Goal: Task Accomplishment & Management: Complete application form

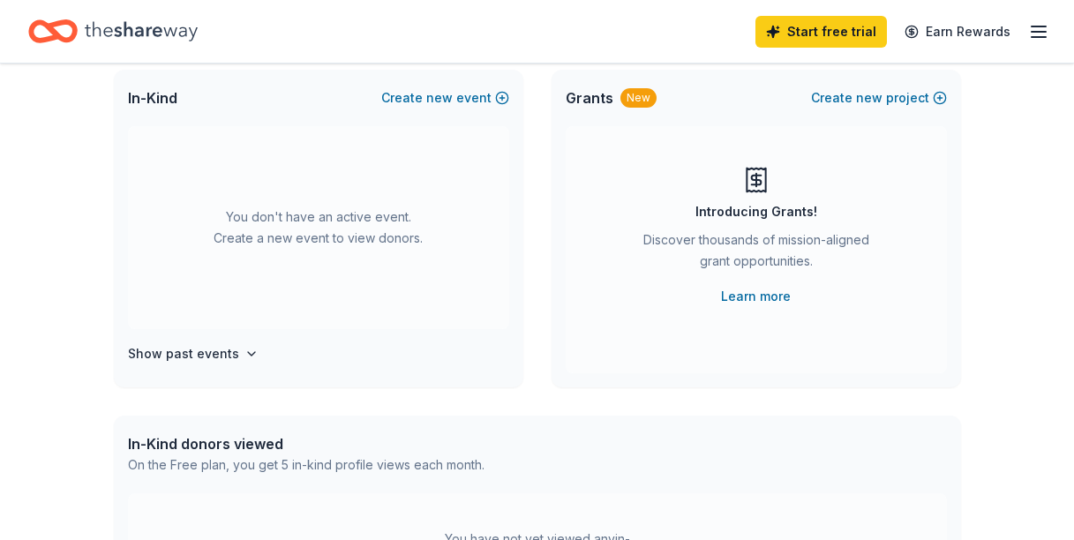
scroll to position [108, 0]
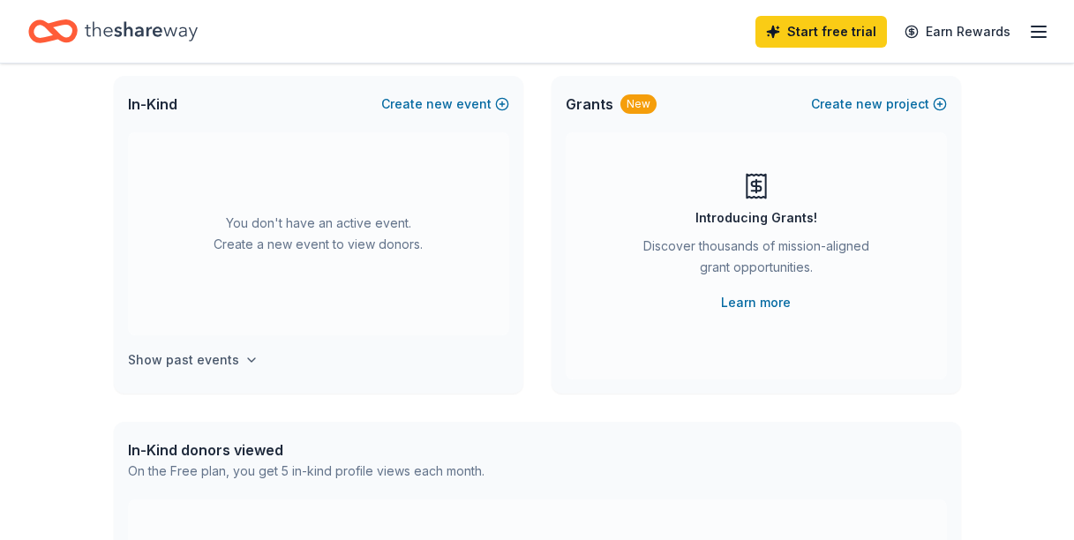
click at [245, 357] on icon "button" at bounding box center [252, 360] width 14 height 14
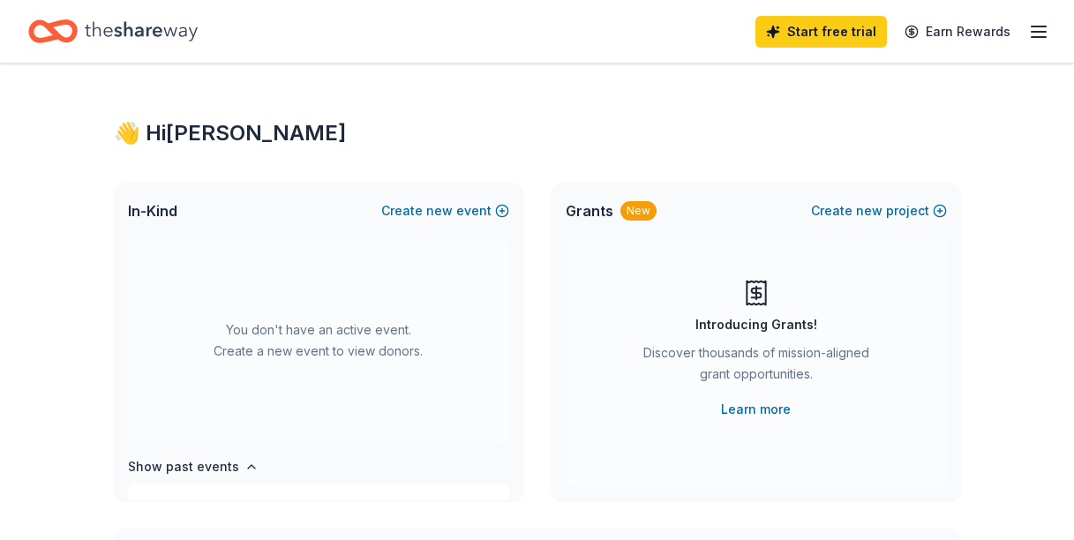
scroll to position [0, 0]
click at [442, 213] on span "new" at bounding box center [439, 210] width 26 height 21
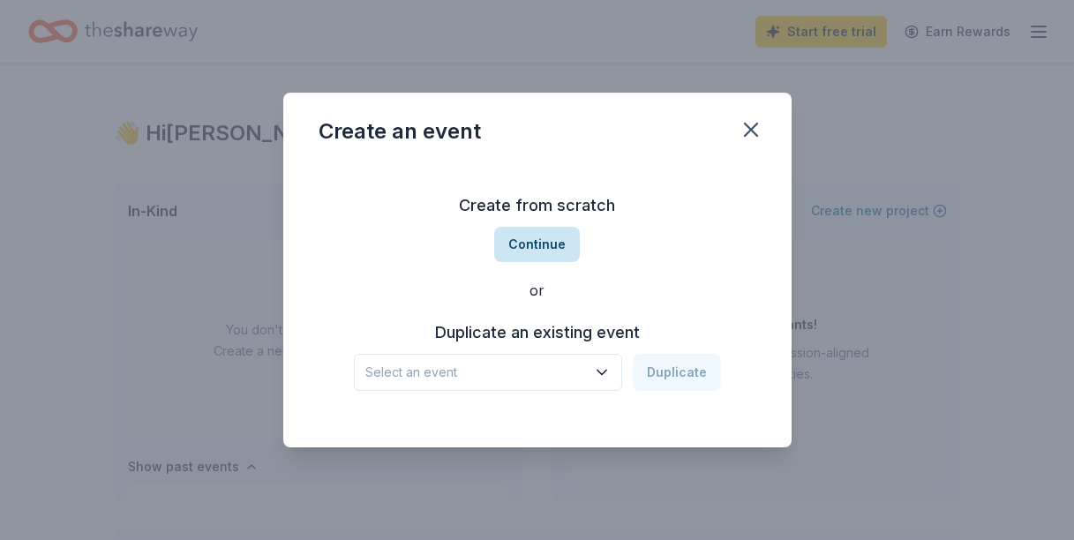
click at [540, 245] on button "Continue" at bounding box center [537, 244] width 86 height 35
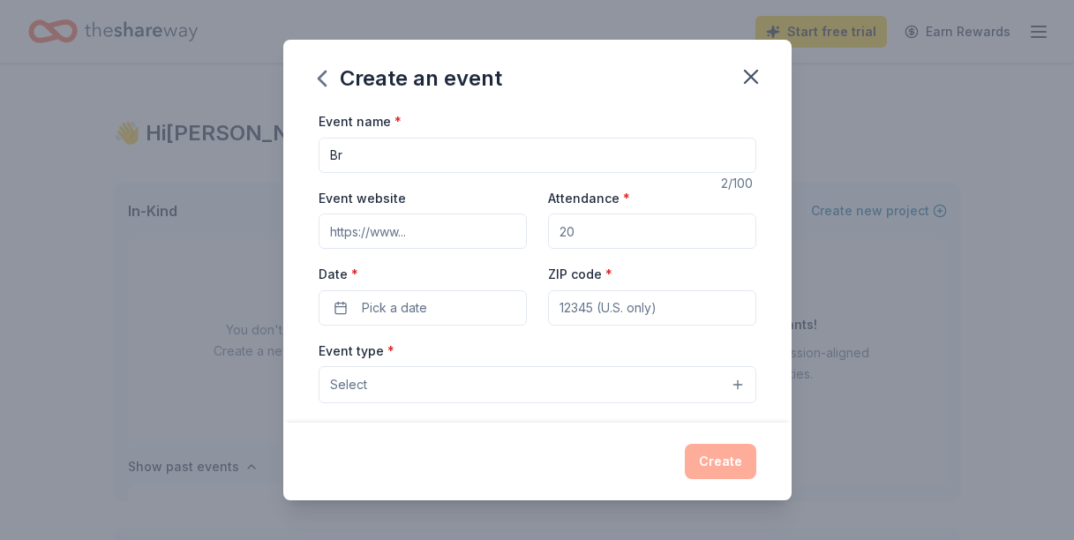
type input "B"
type input "PGHS Breaker Club "Shoe Dance" Fundraiser"
click at [579, 234] on input "Attendance *" at bounding box center [652, 231] width 208 height 35
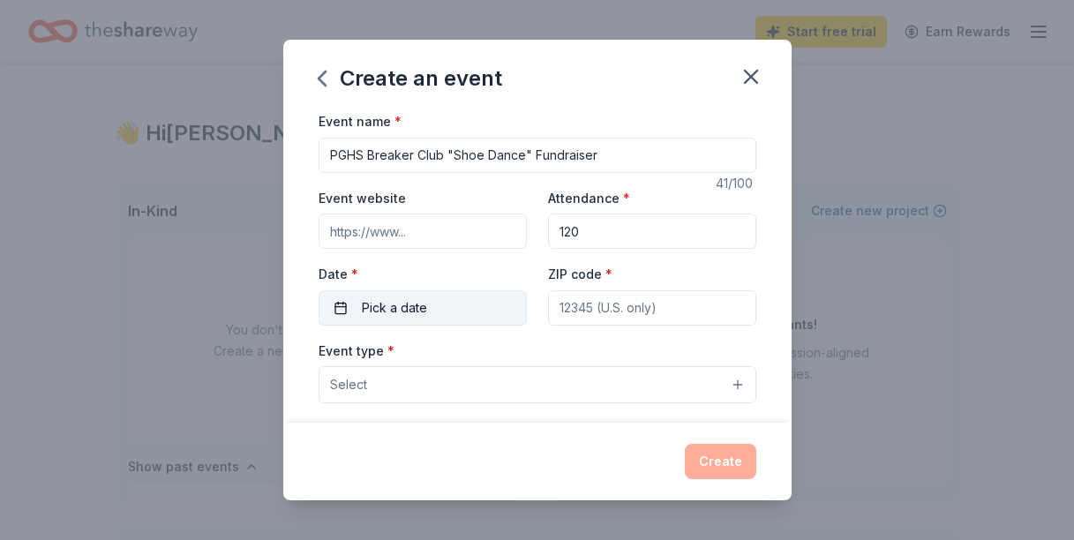
type input "120"
click at [403, 306] on span "Pick a date" at bounding box center [394, 307] width 65 height 21
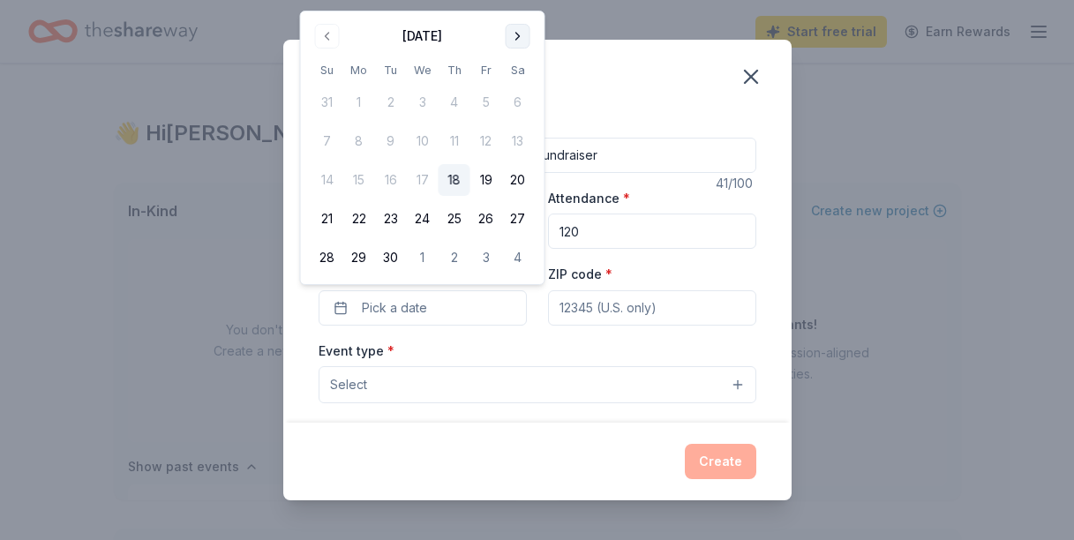
click at [521, 37] on button "Go to next month" at bounding box center [518, 36] width 25 height 25
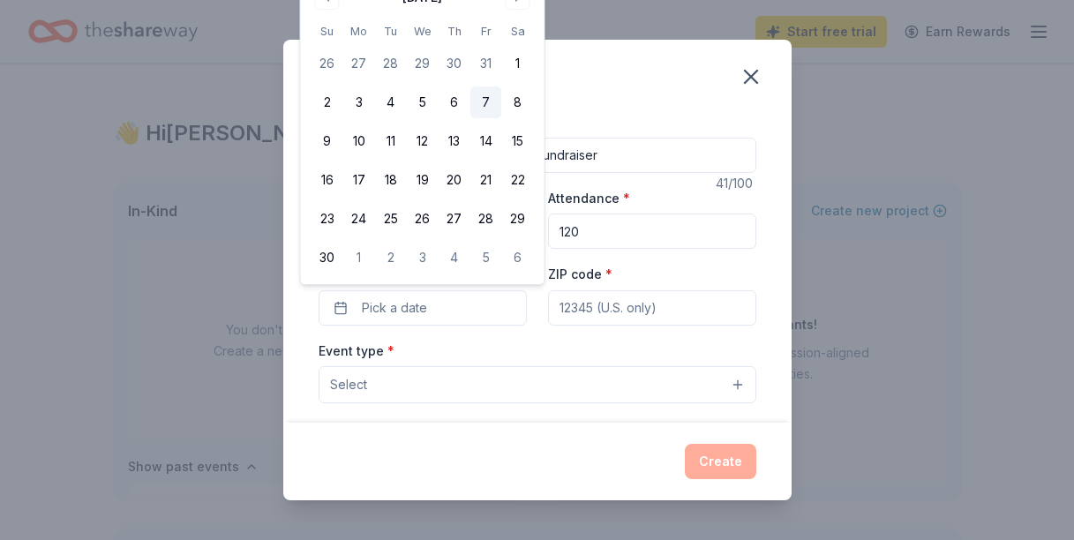
click at [488, 94] on button "7" at bounding box center [486, 103] width 32 height 32
click at [757, 275] on div "Event name * PGHS Breaker Club "Shoe Dance" Fundraiser 41 /100 Event website At…" at bounding box center [537, 266] width 508 height 312
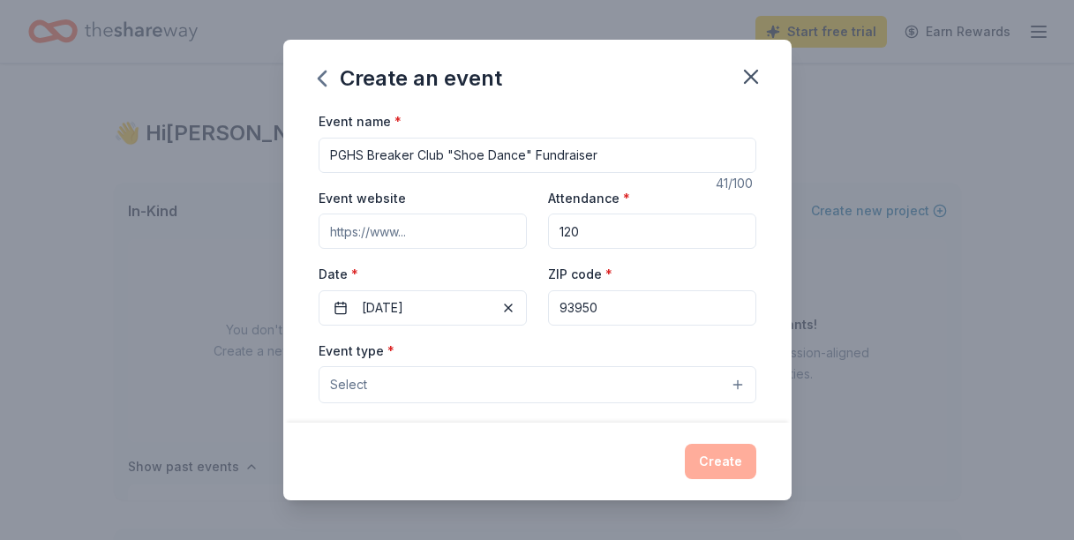
type input "93950"
click at [481, 380] on button "Select" at bounding box center [538, 384] width 438 height 37
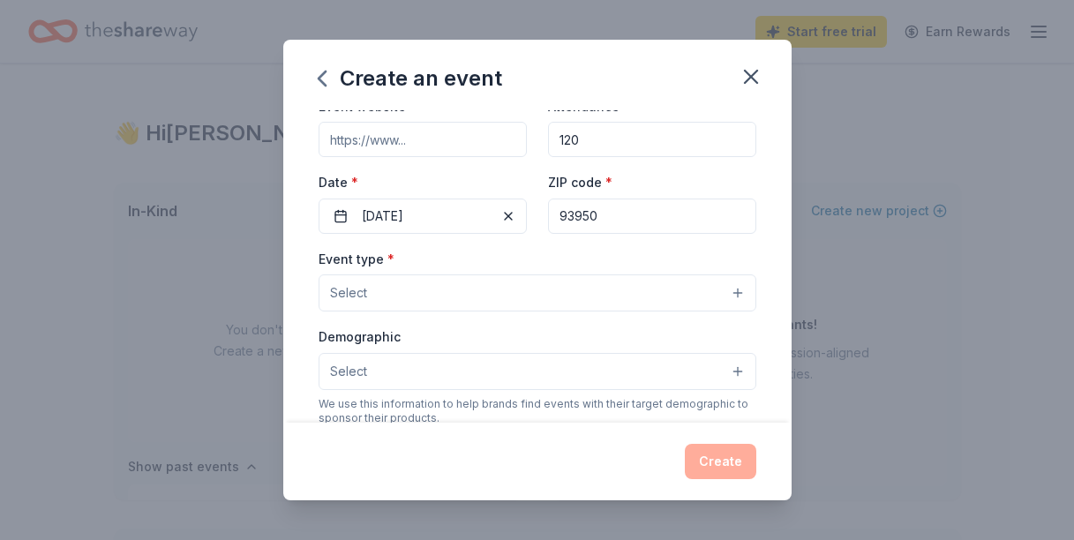
scroll to position [94, 0]
click at [736, 291] on button "Select" at bounding box center [538, 290] width 438 height 37
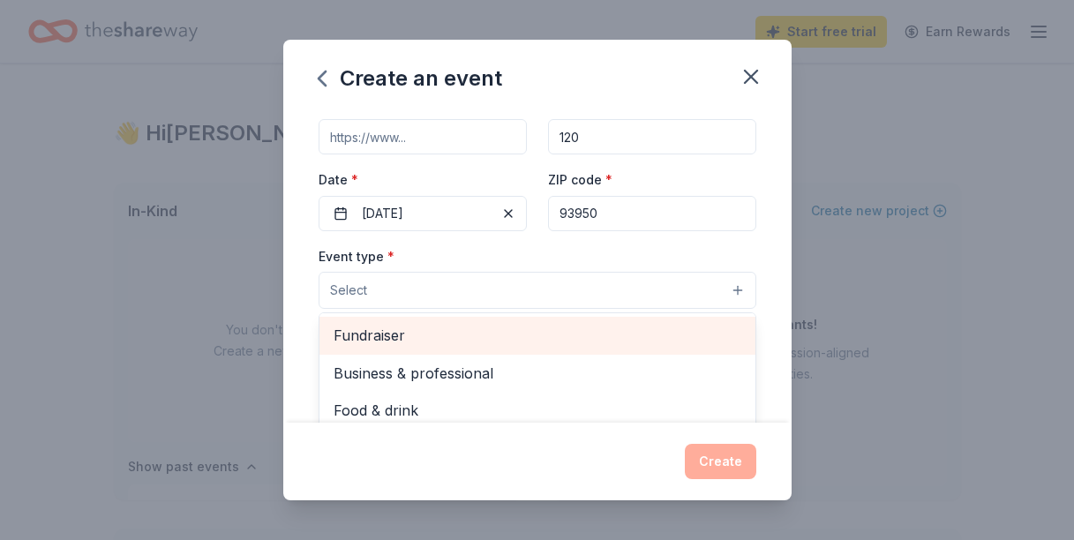
click at [504, 338] on span "Fundraiser" at bounding box center [538, 335] width 408 height 23
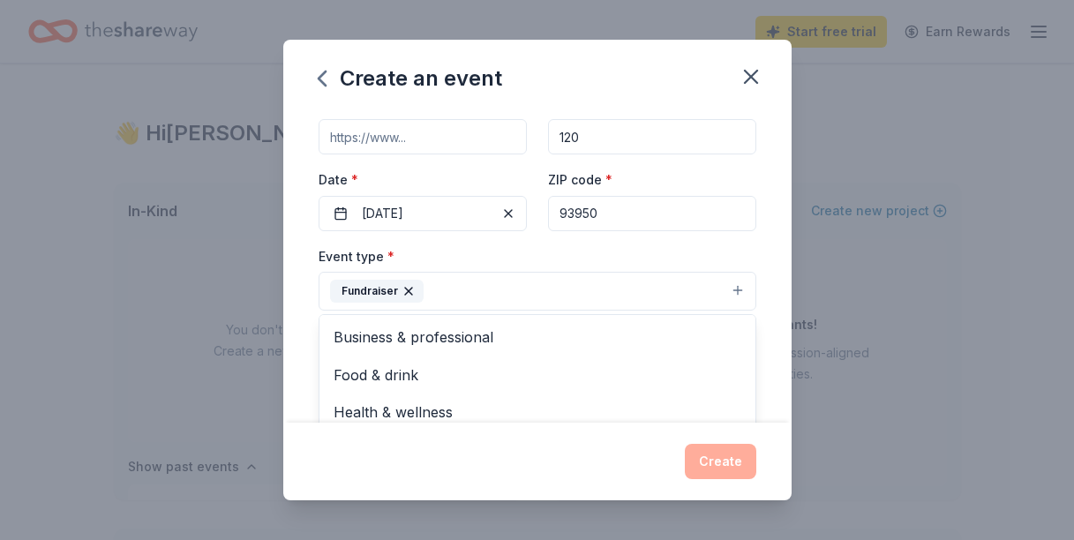
click at [772, 337] on div "Event name * PGHS Breaker Club "Shoe Dance" Fundraiser 41 /100 Event website At…" at bounding box center [537, 266] width 508 height 312
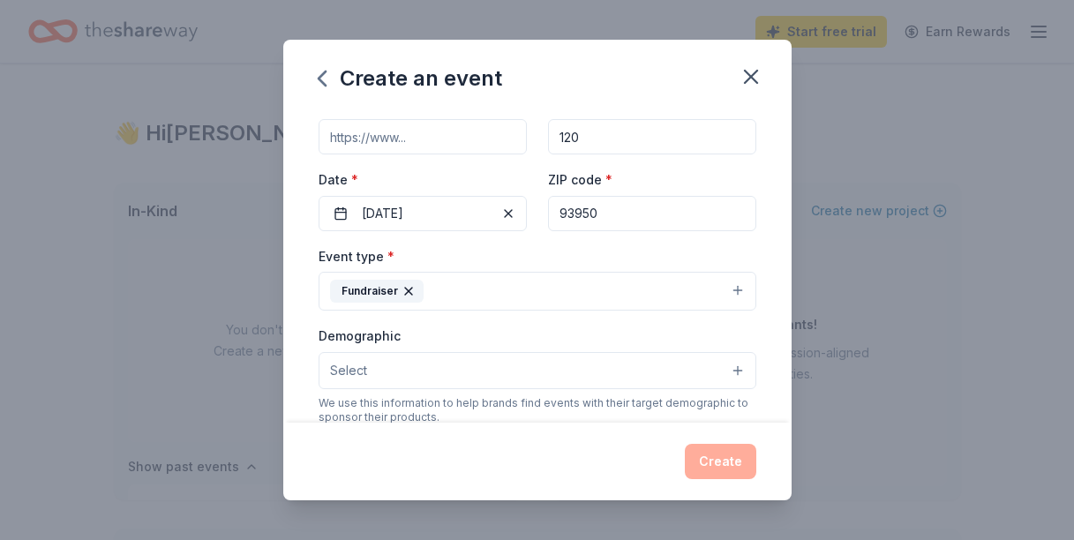
click at [519, 376] on button "Select" at bounding box center [538, 370] width 438 height 37
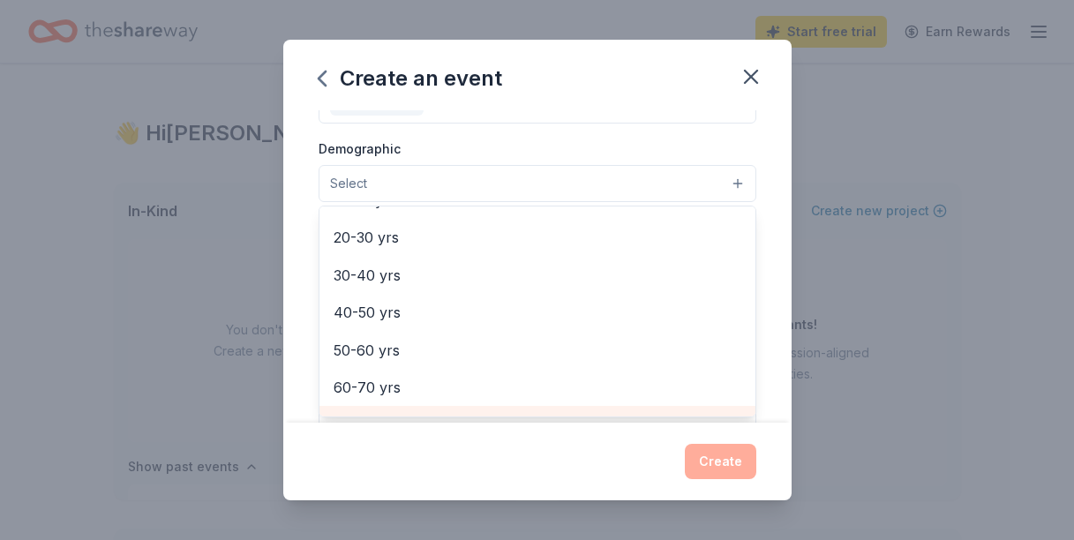
scroll to position [199, 0]
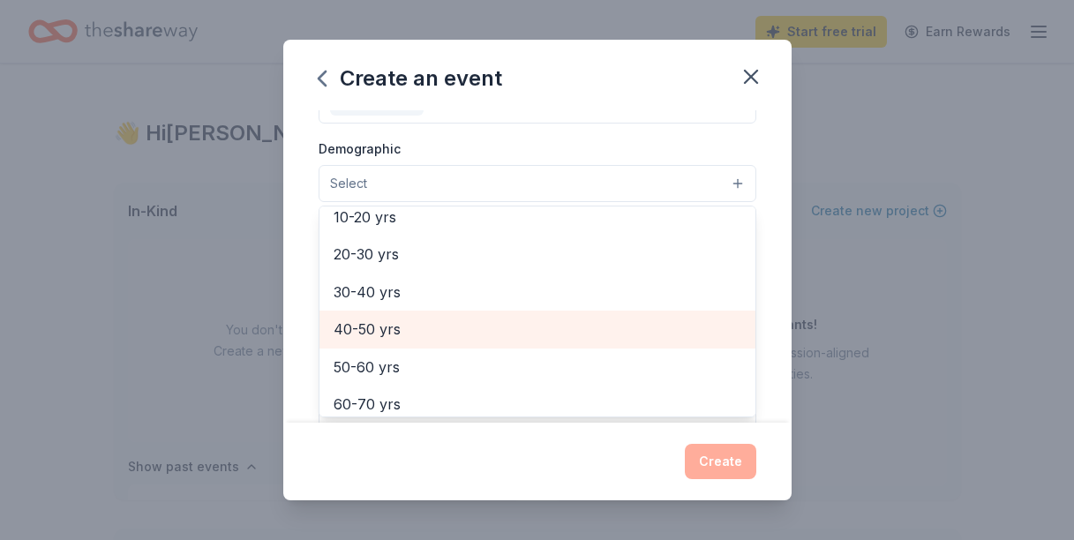
click at [378, 311] on div "40-50 yrs" at bounding box center [538, 329] width 436 height 37
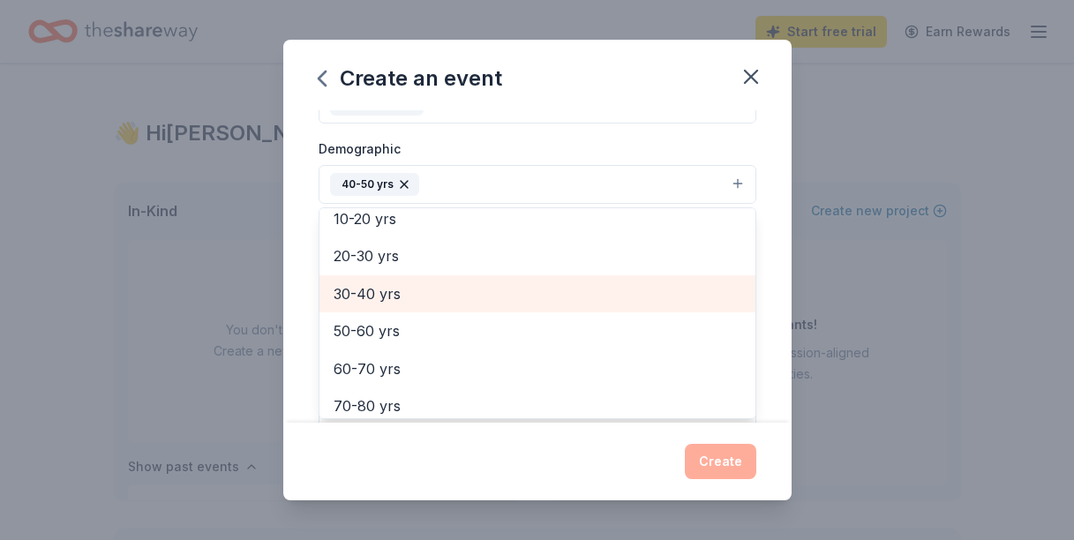
click at [395, 288] on span "30-40 yrs" at bounding box center [538, 293] width 408 height 23
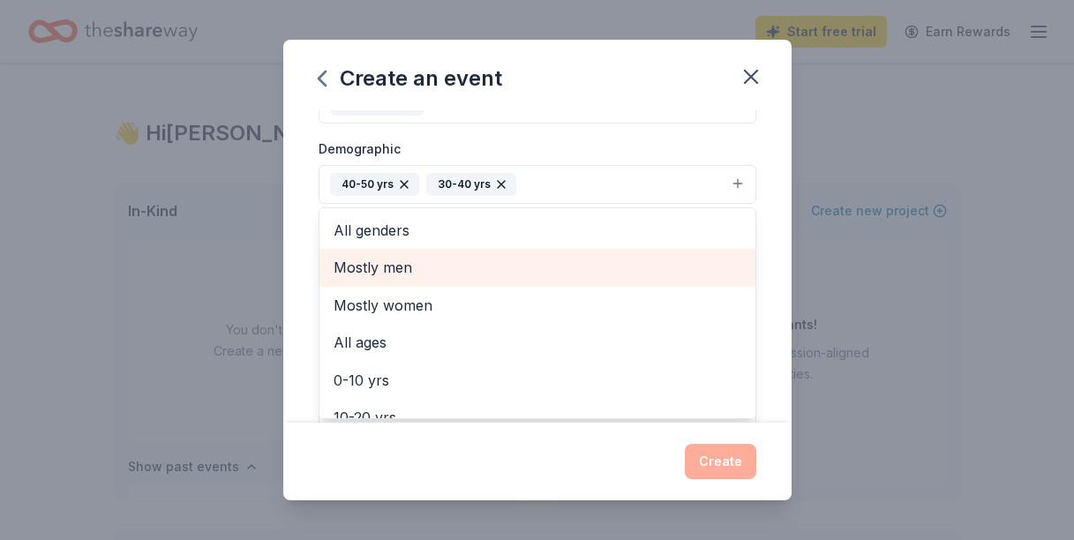
scroll to position [0, 0]
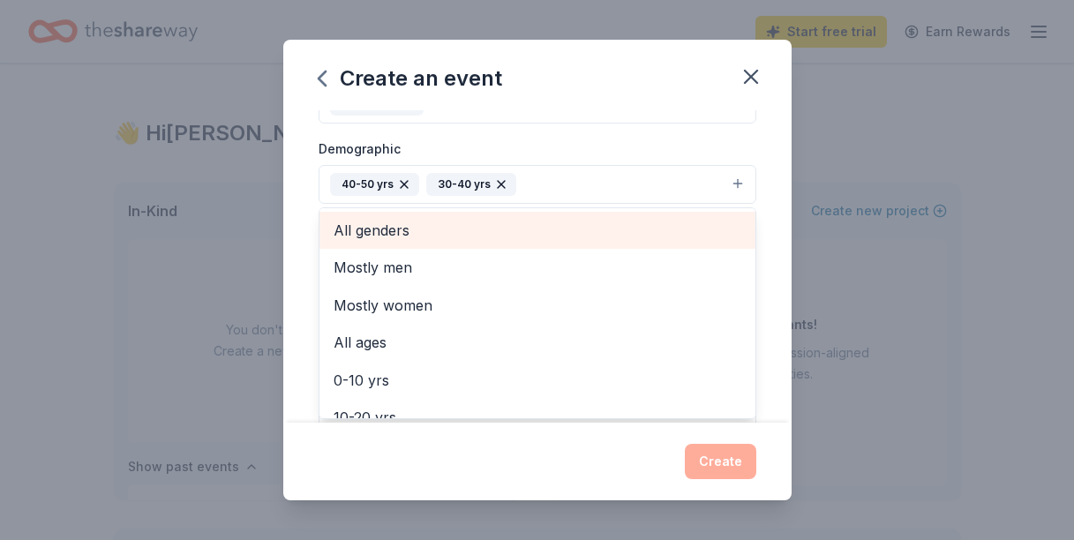
click at [391, 230] on span "All genders" at bounding box center [538, 230] width 408 height 23
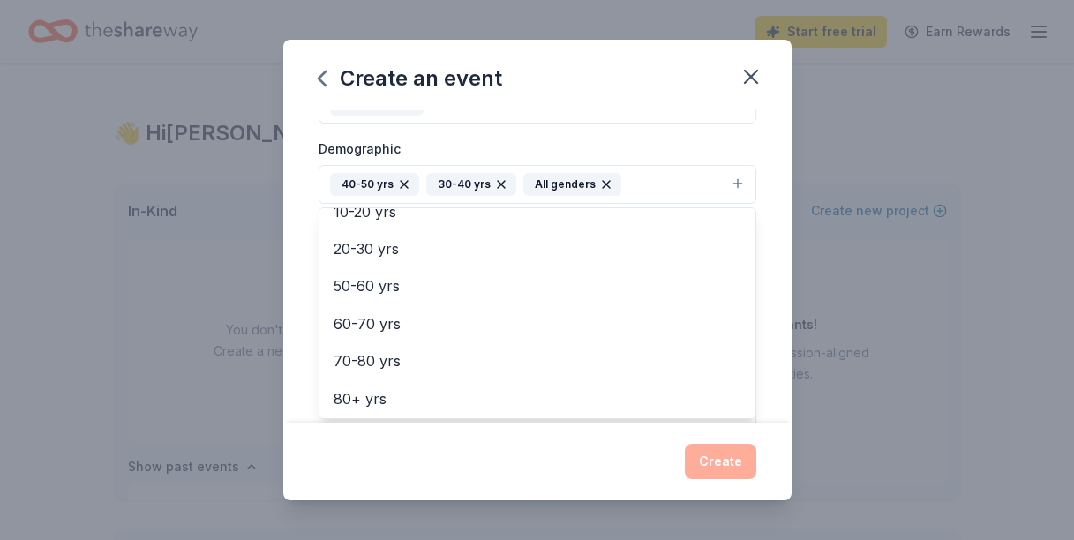
scroll to position [168, 0]
click at [773, 329] on div "Event name * PGHS Breaker Club "Shoe Dance" Fundraiser 41 /100 Event website At…" at bounding box center [537, 266] width 508 height 312
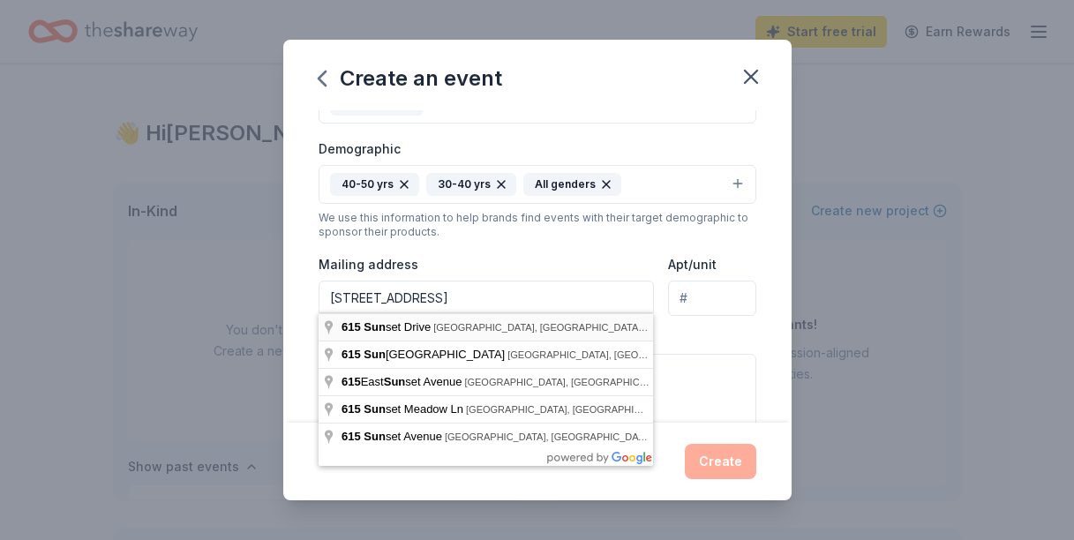
type input "615 Sunset Drive, Pacific Grove, CA, 93950"
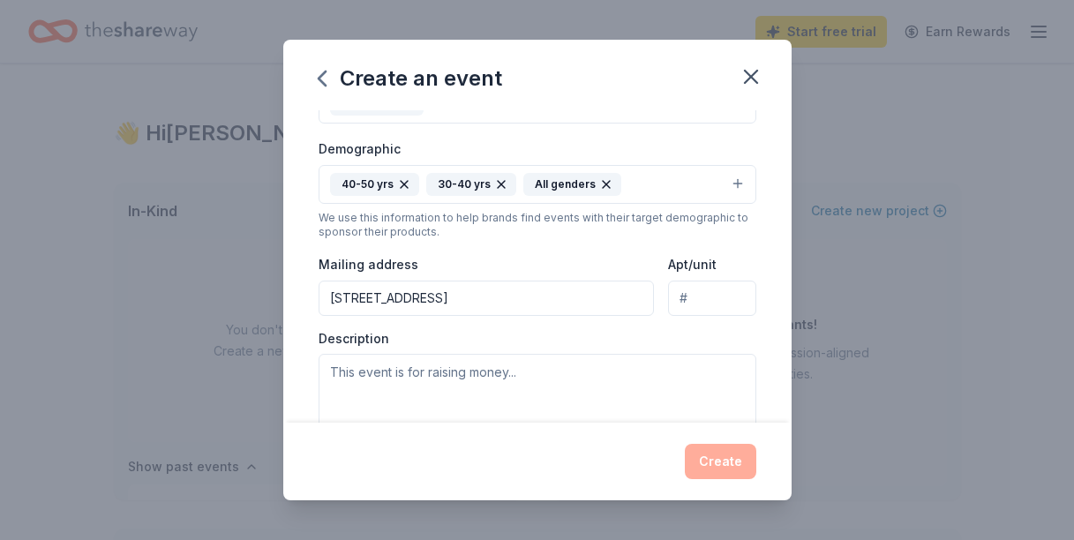
click at [480, 335] on div "Description" at bounding box center [538, 382] width 438 height 104
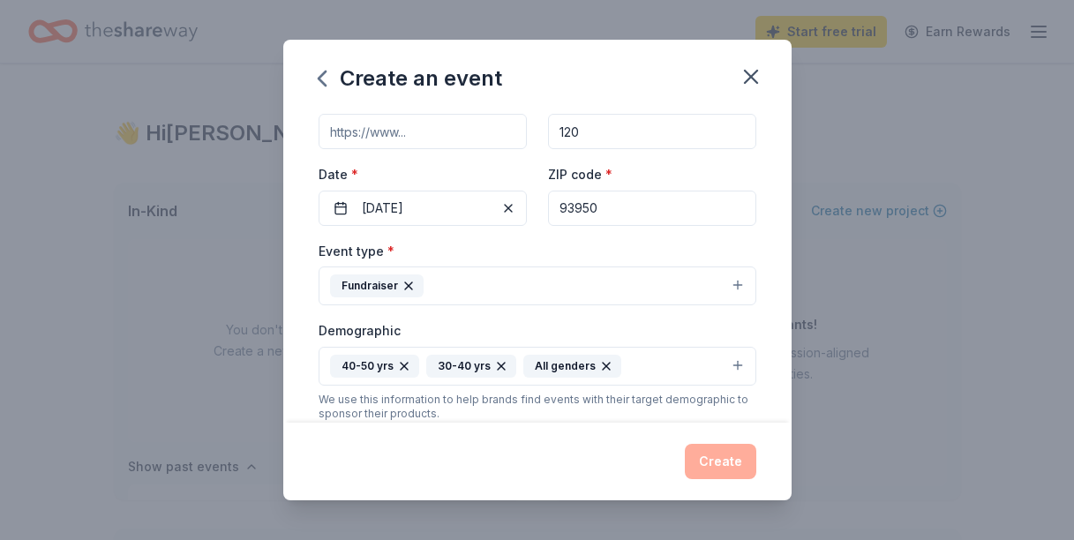
scroll to position [35, 0]
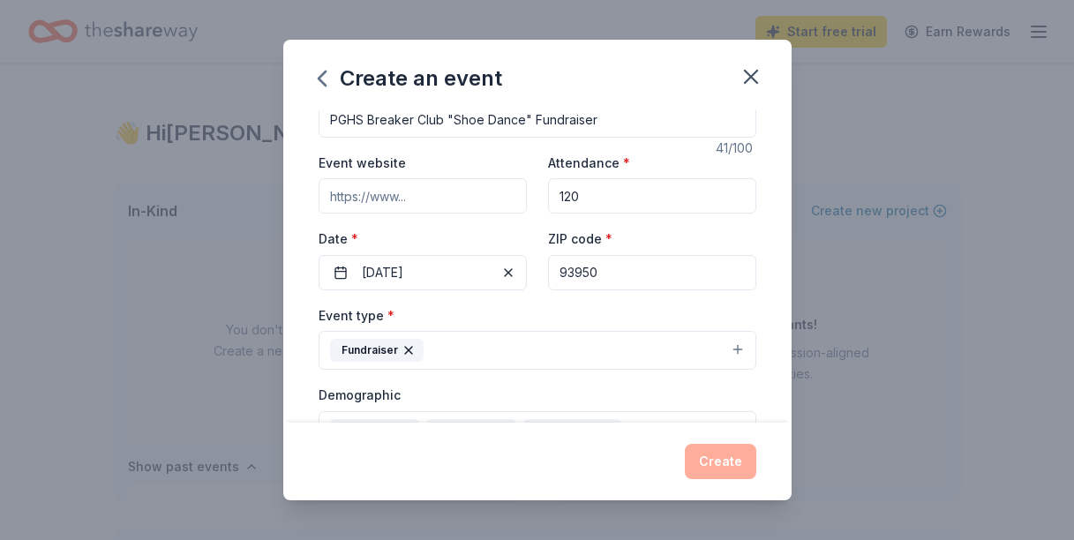
click at [418, 201] on input "Event website" at bounding box center [423, 195] width 208 height 35
paste input "https://www.breakersclub.org"
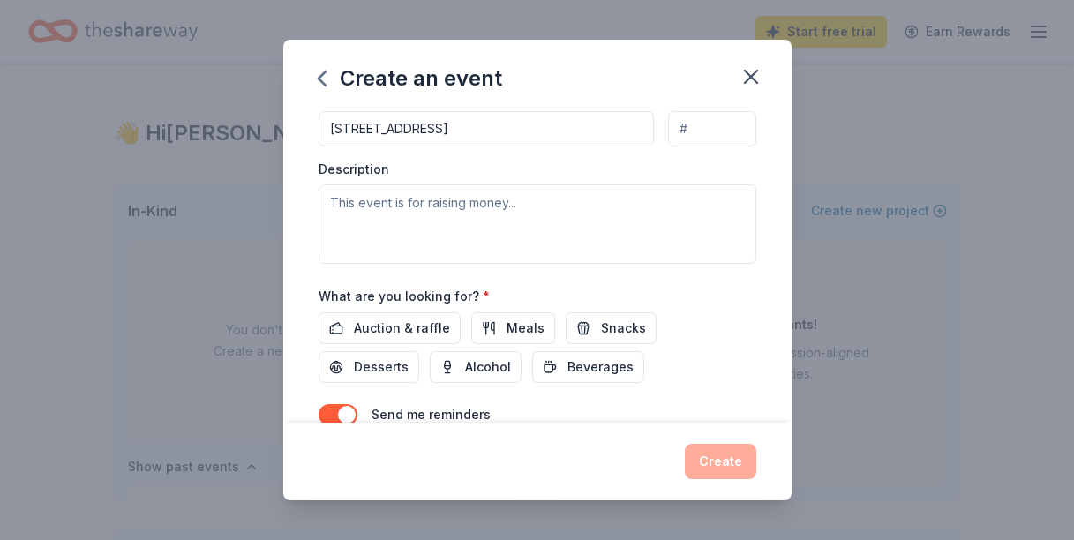
scroll to position [455, 0]
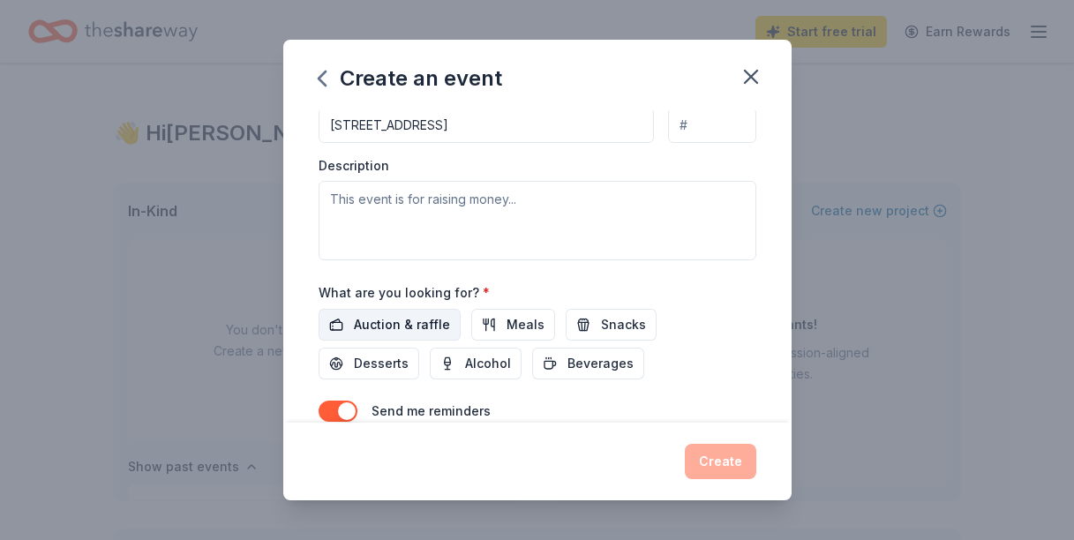
type input "https://www.breakersclub.org"
click at [399, 319] on span "Auction & raffle" at bounding box center [402, 324] width 96 height 21
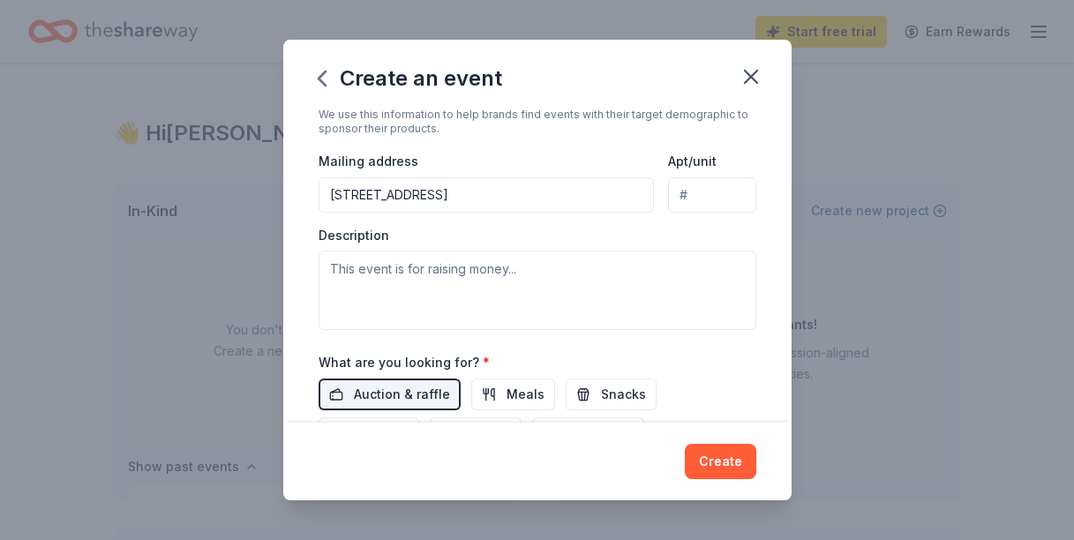
scroll to position [359, 0]
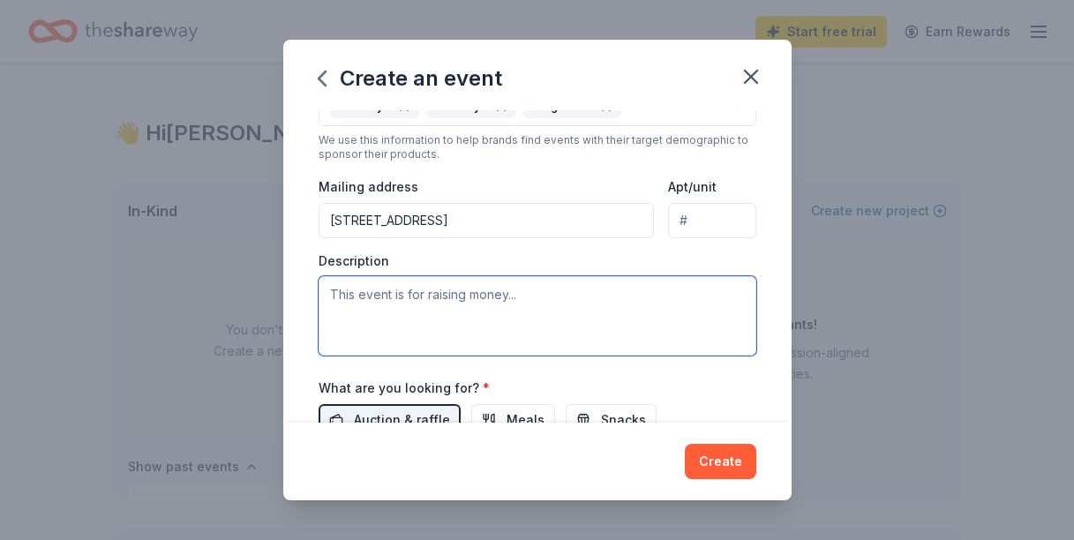
click at [495, 297] on textarea at bounding box center [538, 315] width 438 height 79
paste textarea "the Pacific Grove High School Breakers Club will hold their annual “Shoe Dance”…"
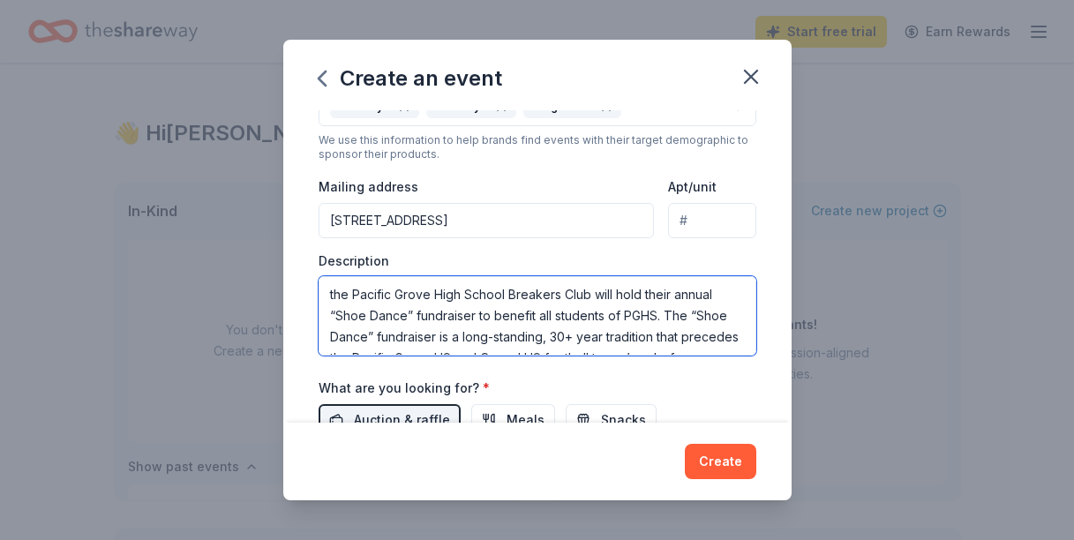
scroll to position [0, 0]
click at [332, 288] on textarea "the Pacific Grove High School Breakers Club will hold their annual “Shoe Dance”…" at bounding box center [538, 315] width 438 height 79
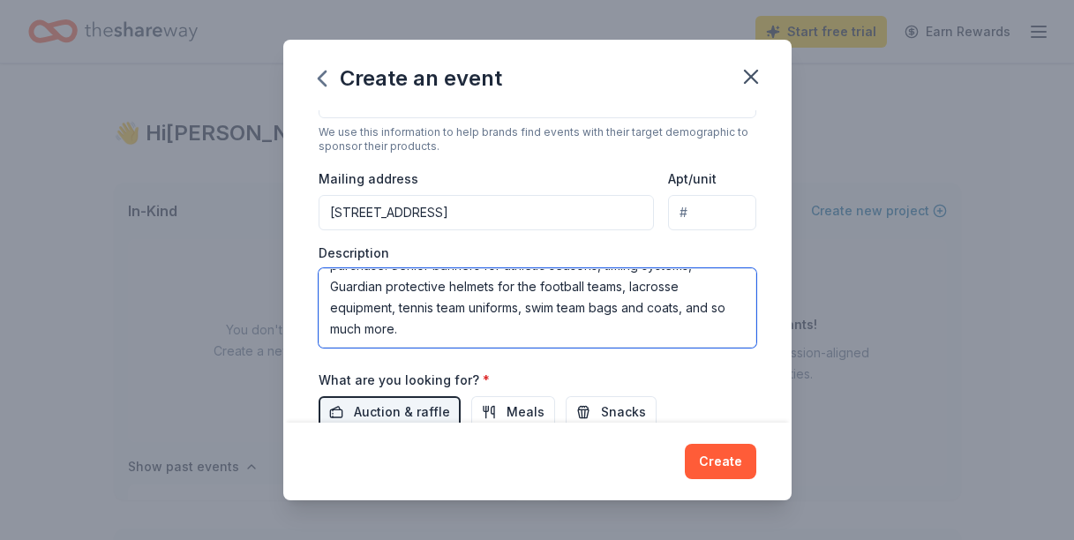
scroll to position [371, 0]
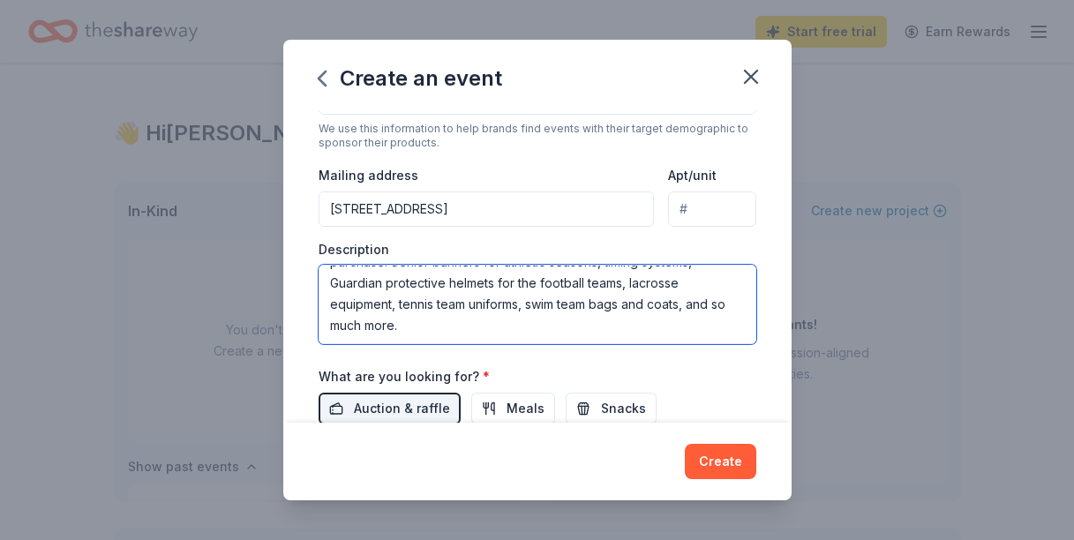
type textarea "The Pacific Grove High School Breakers Club will hold their annual “Shoe Dance”…"
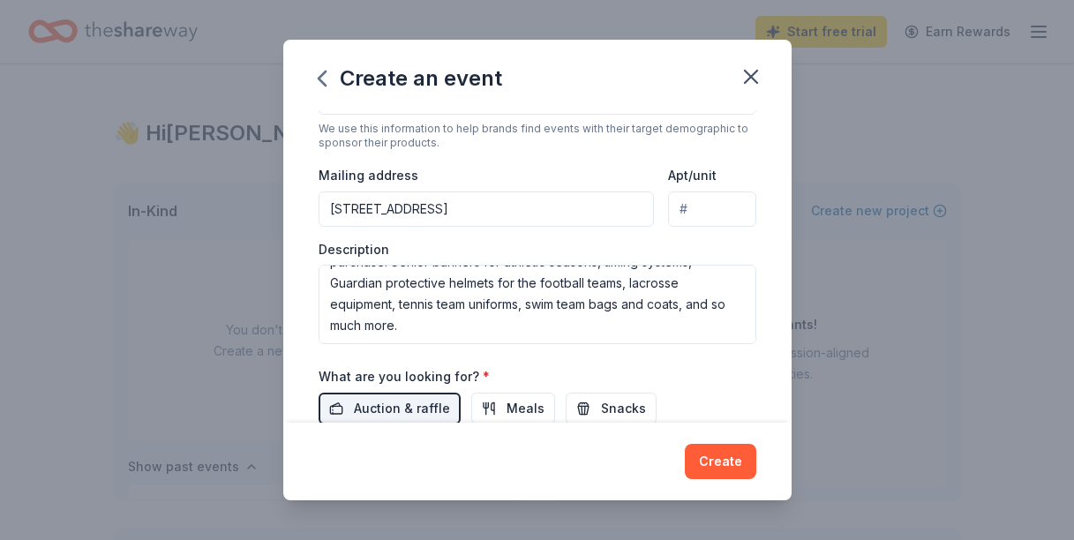
click at [606, 360] on div "Event name * PGHS Breaker Club "Shoe Dance" Fundraiser 41 /100 Event website ht…" at bounding box center [538, 149] width 438 height 819
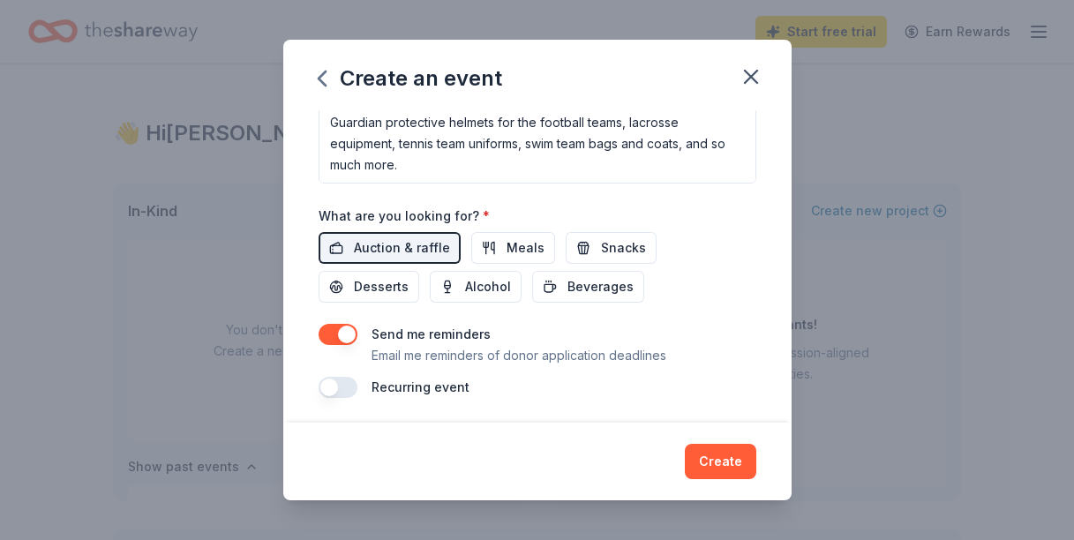
scroll to position [530, 0]
click at [710, 459] on button "Create" at bounding box center [720, 461] width 71 height 35
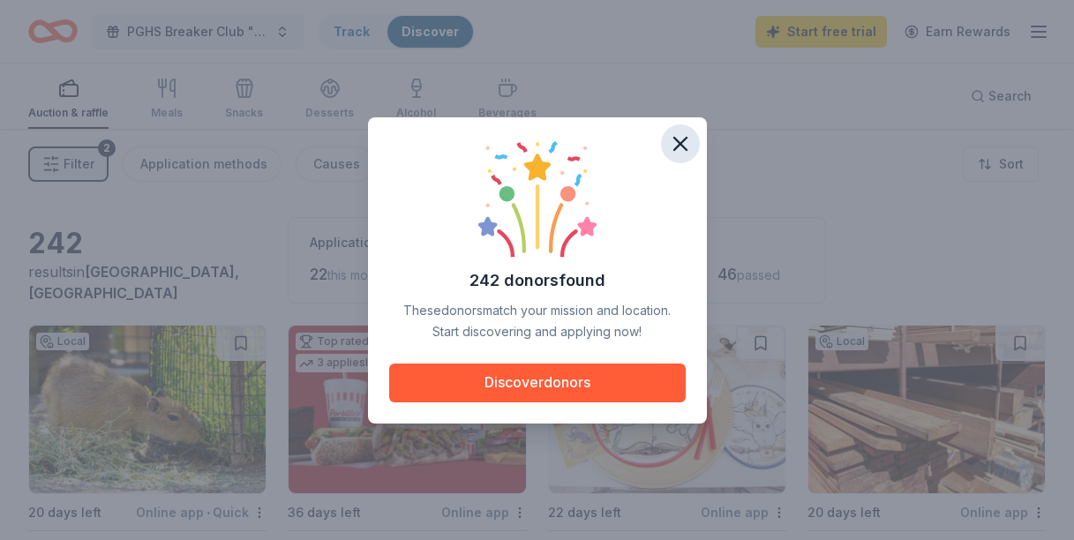
click at [681, 138] on icon "button" at bounding box center [680, 144] width 25 height 25
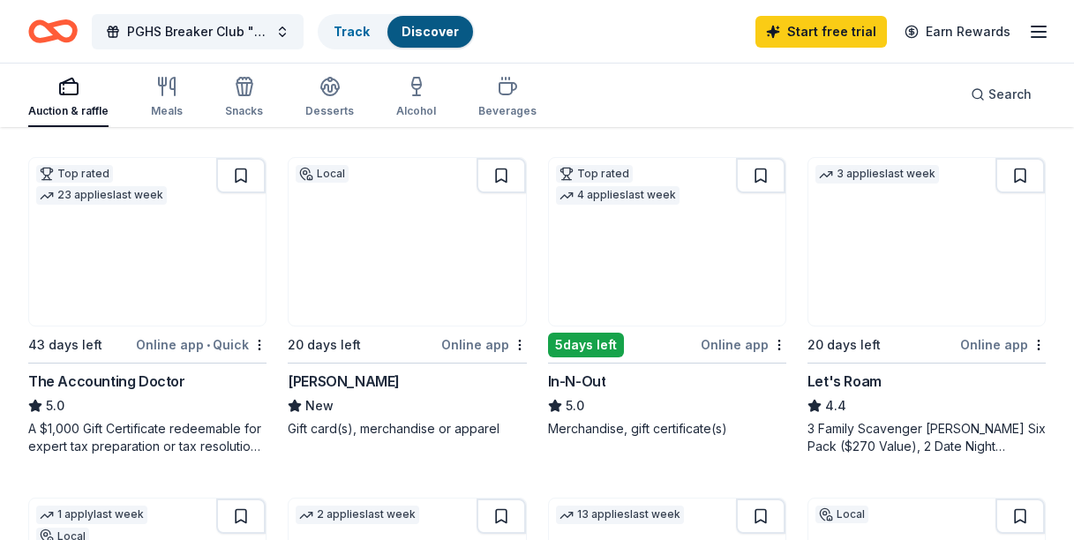
scroll to position [814, 0]
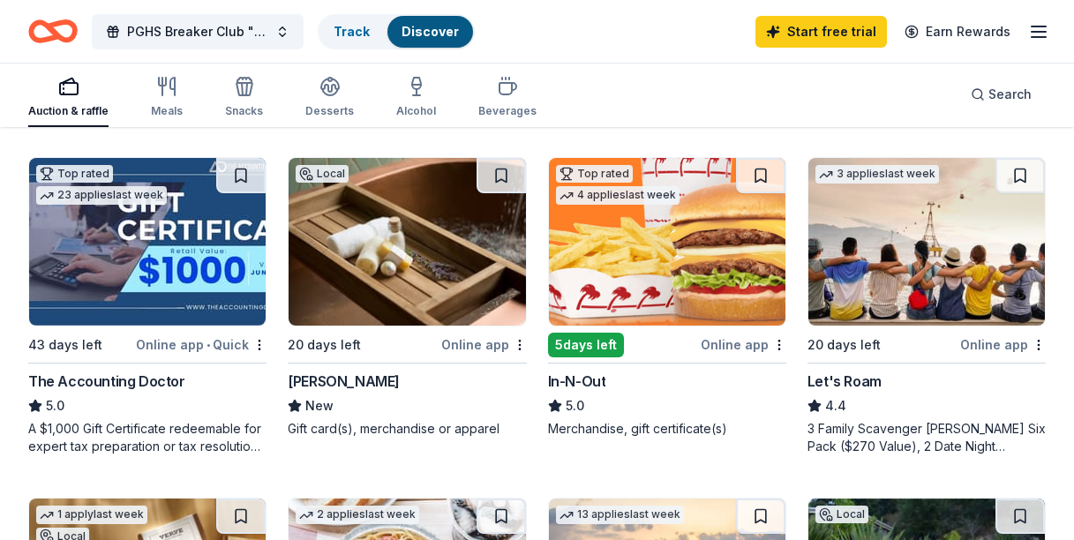
click at [729, 348] on div "Online app" at bounding box center [744, 345] width 86 height 22
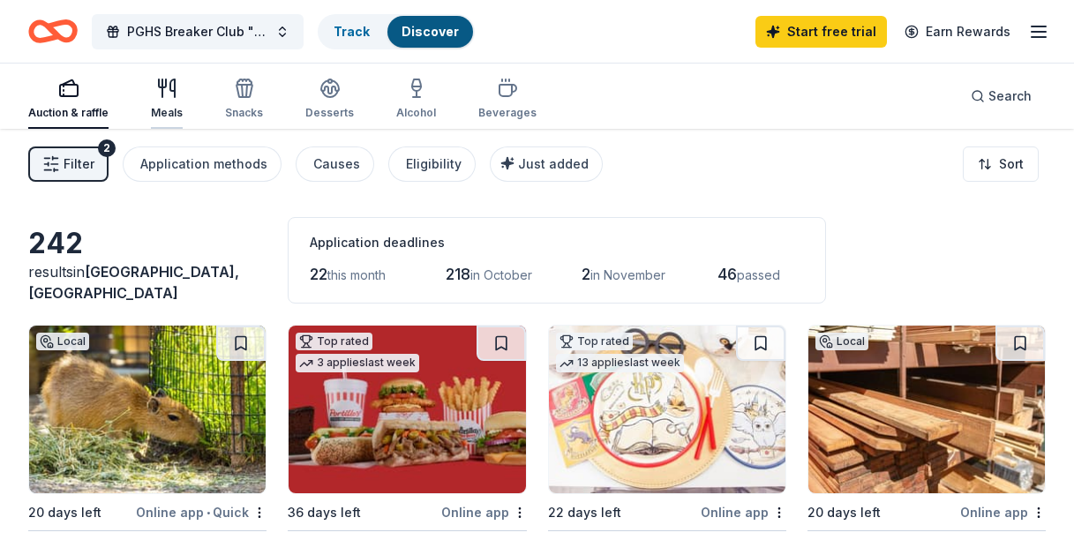
scroll to position [0, 0]
click at [165, 96] on icon "button" at bounding box center [166, 88] width 21 height 21
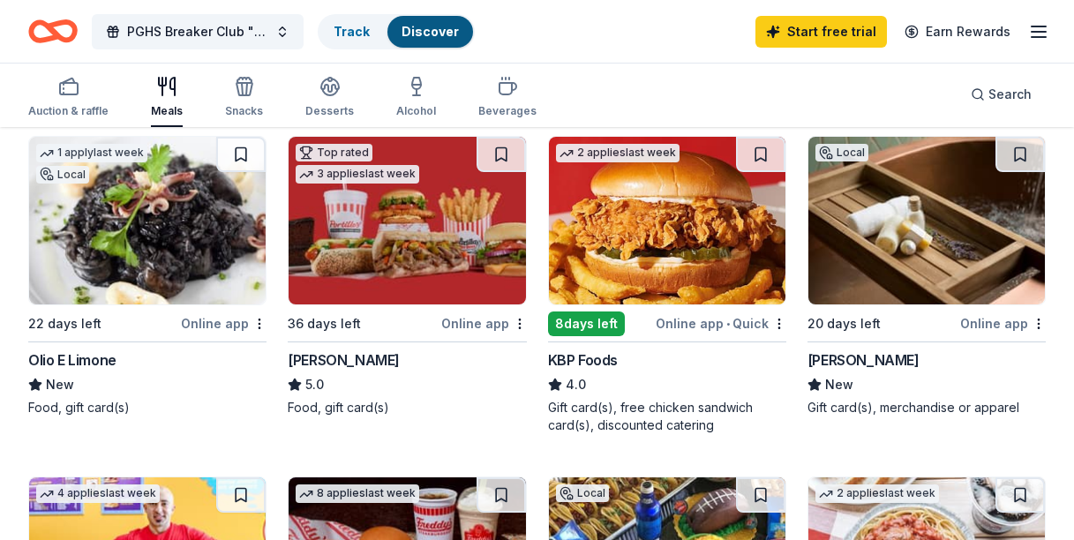
scroll to position [54, 0]
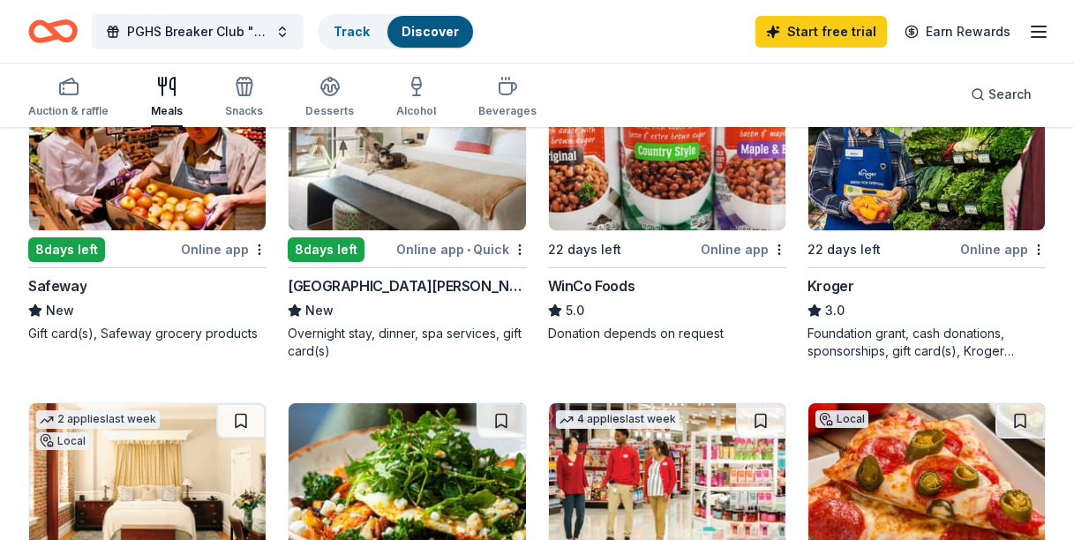
click at [433, 253] on div "Online app • Quick" at bounding box center [461, 249] width 131 height 22
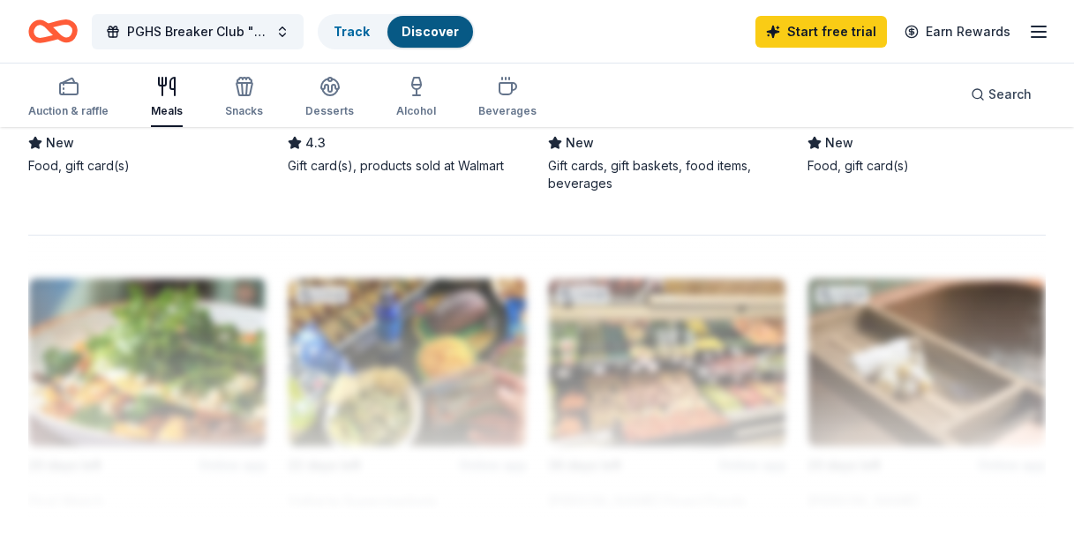
scroll to position [1733, 0]
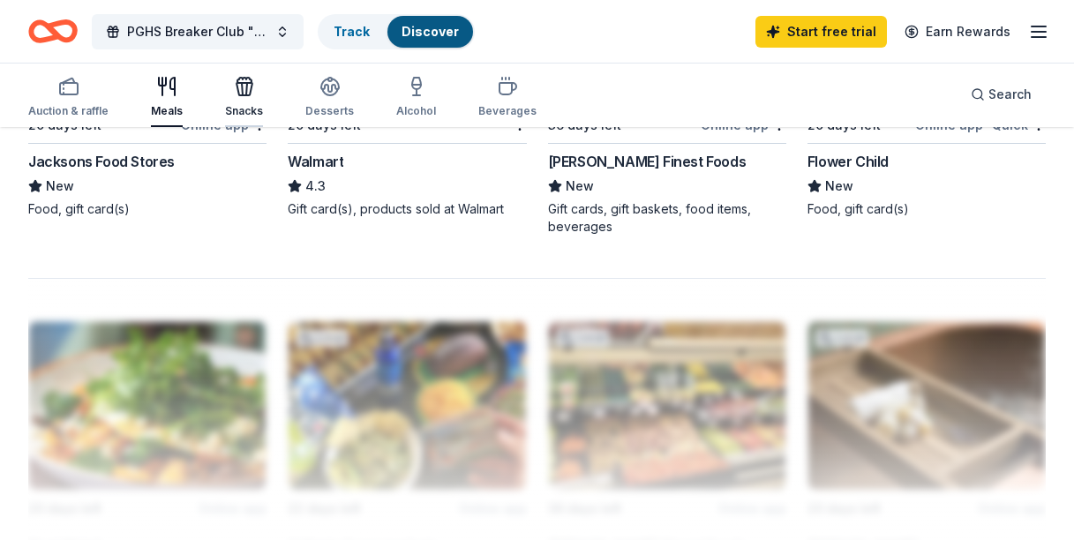
click at [242, 94] on icon "button" at bounding box center [245, 89] width 16 height 12
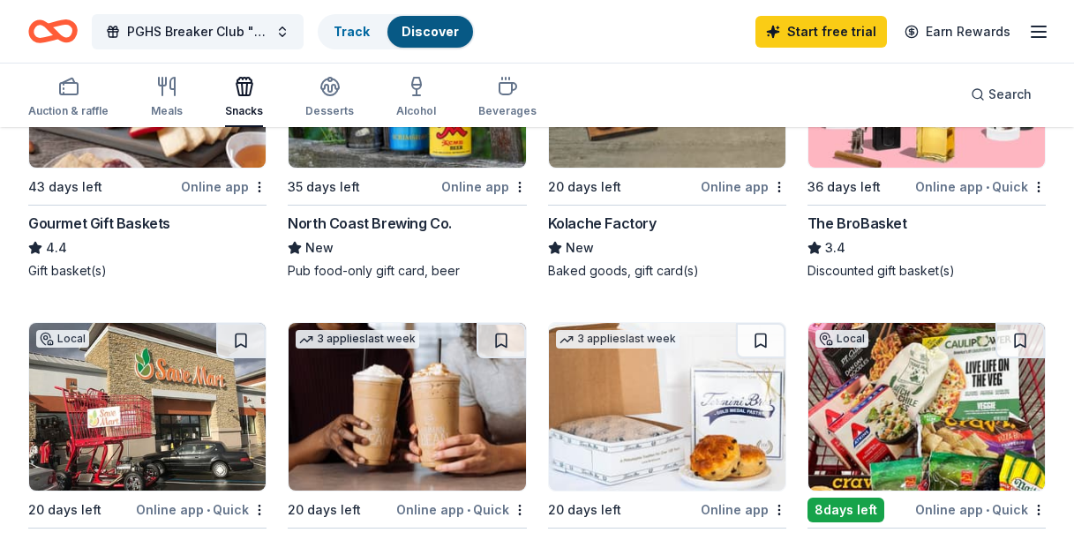
scroll to position [925, 0]
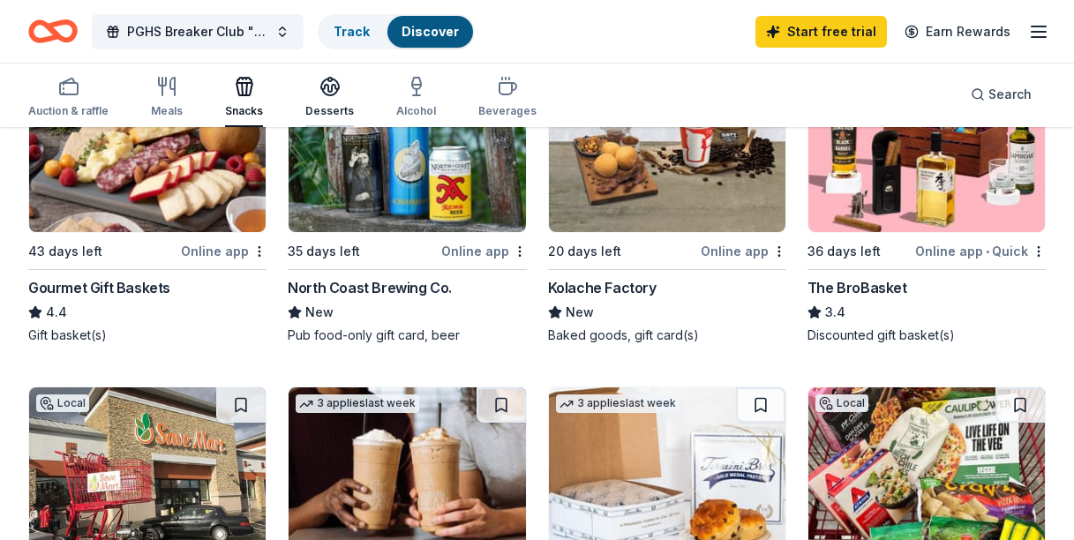
click at [327, 89] on icon "button" at bounding box center [330, 85] width 18 height 13
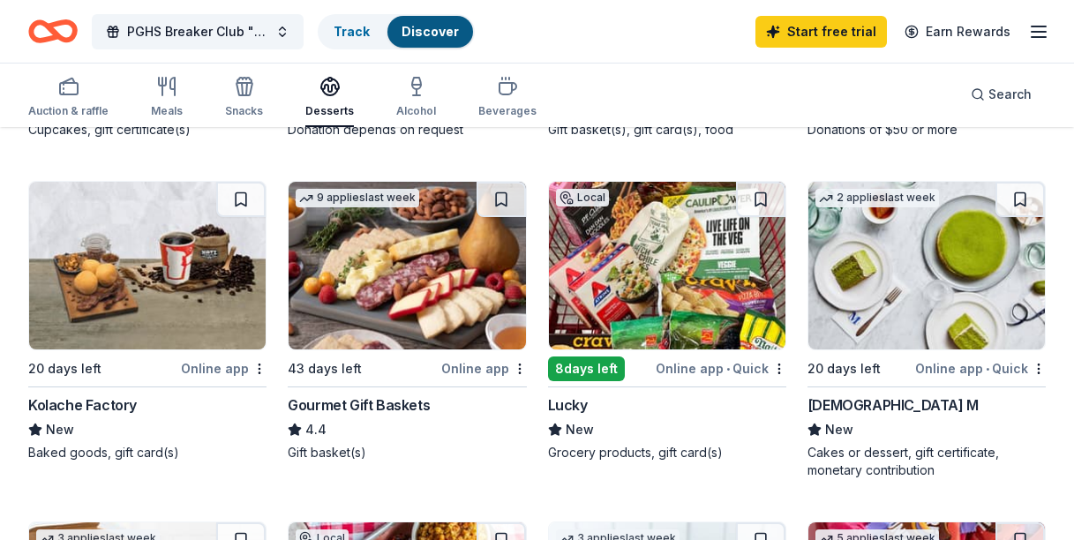
scroll to position [484, 1]
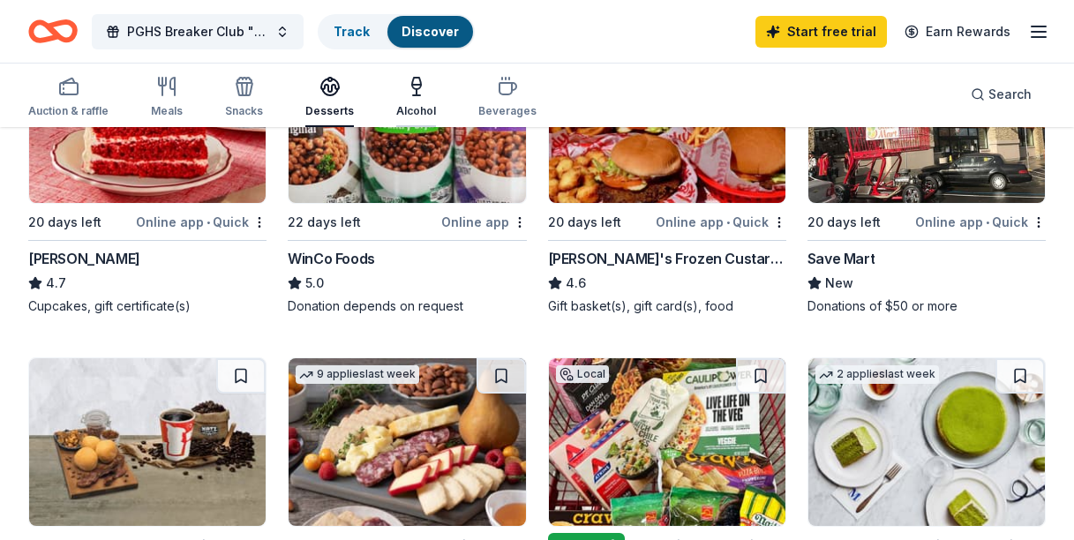
click at [417, 92] on icon "button" at bounding box center [417, 92] width 0 height 6
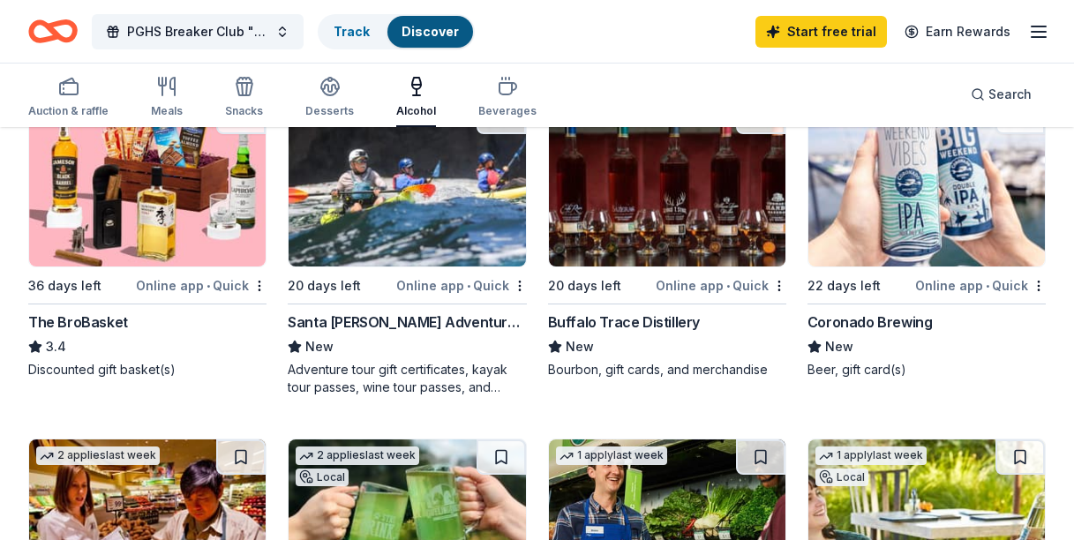
click at [369, 323] on div "Santa Barbara Adventure Company" at bounding box center [407, 322] width 238 height 21
click at [438, 280] on div "Online app • Quick" at bounding box center [461, 286] width 131 height 22
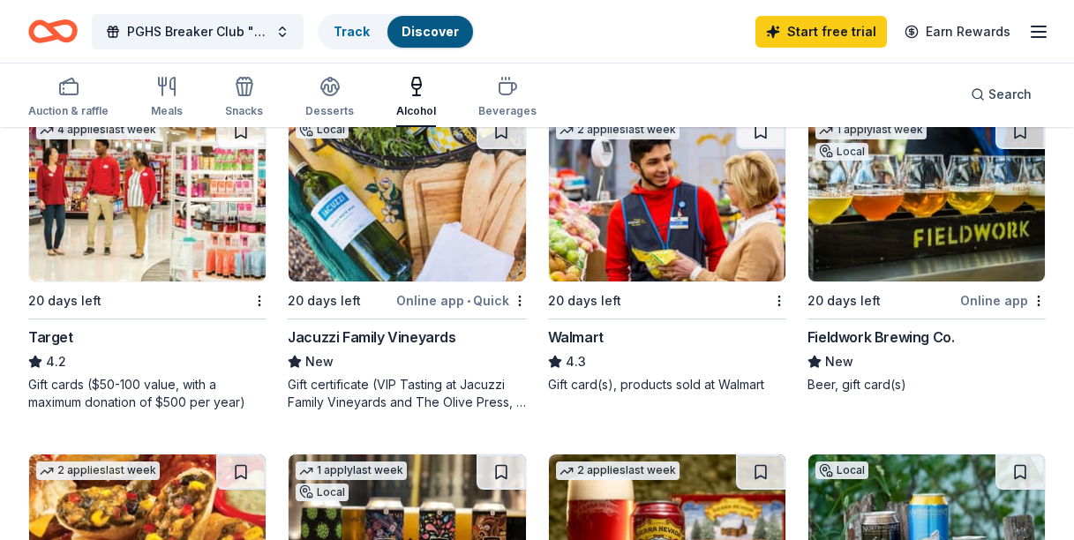
scroll to position [1200, 0]
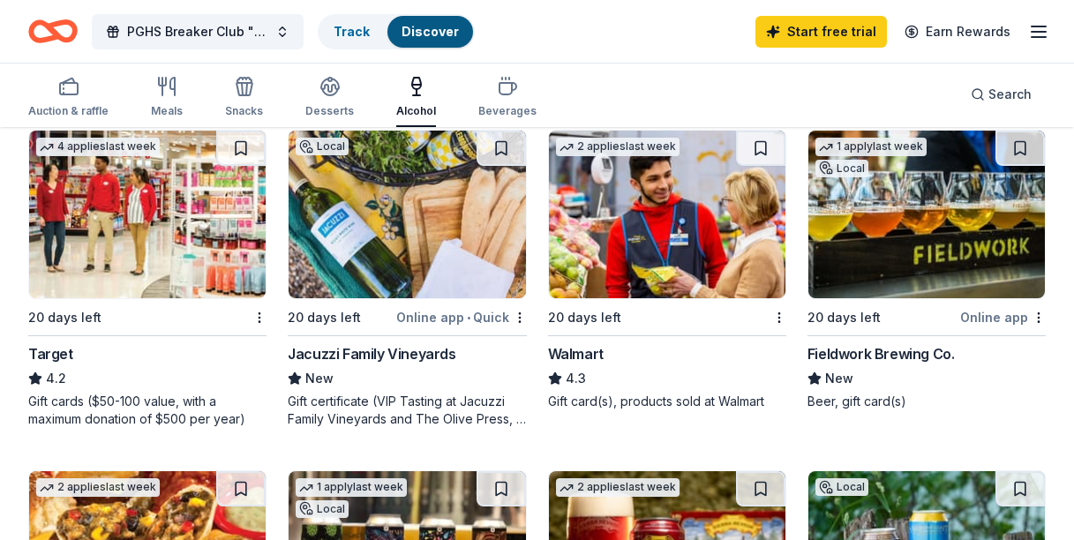
click at [884, 356] on div "Fieldwork Brewing Co." at bounding box center [881, 353] width 147 height 21
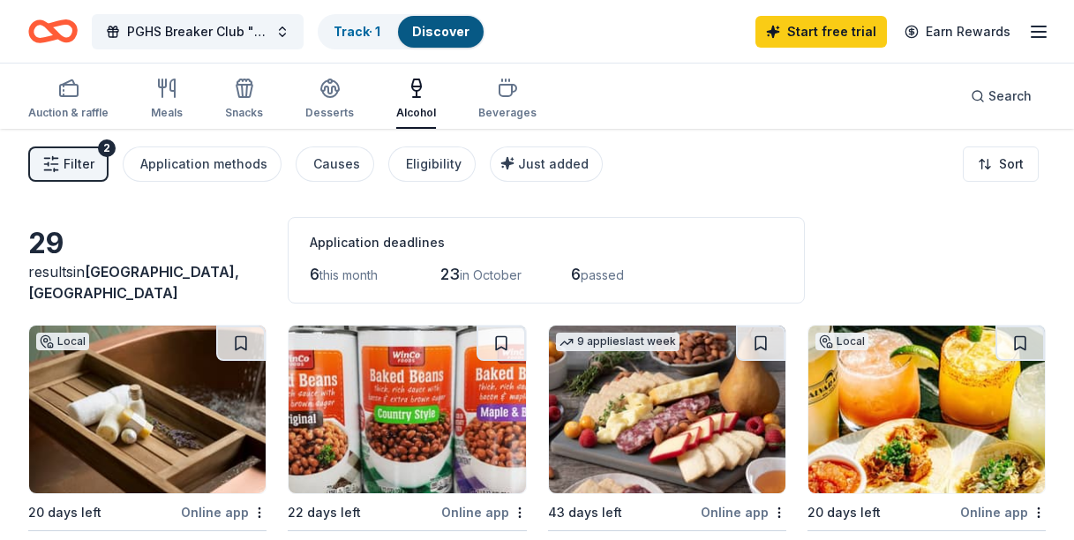
scroll to position [0, 0]
click at [500, 93] on icon "button" at bounding box center [507, 88] width 21 height 21
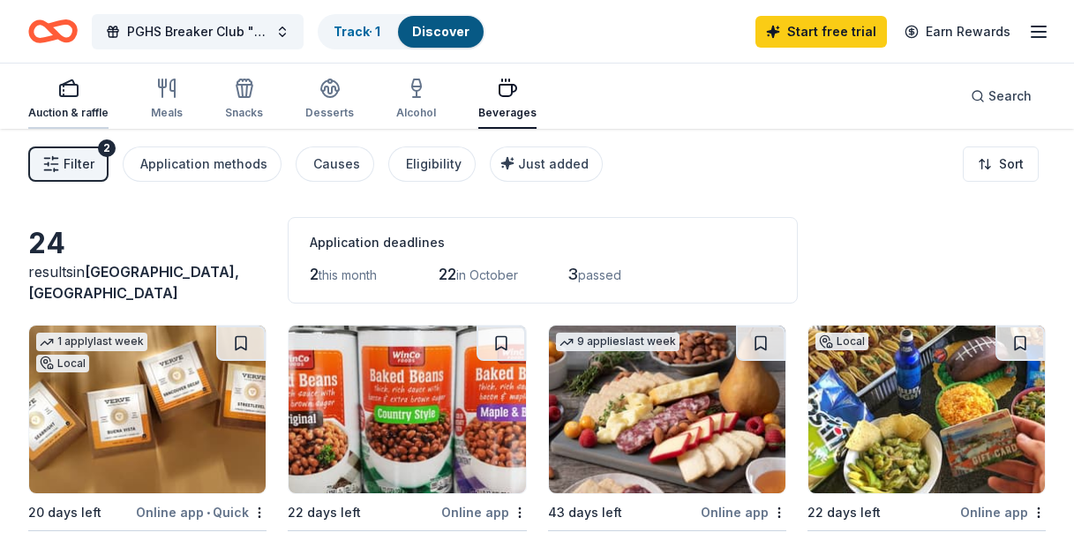
click at [66, 95] on rect "button" at bounding box center [69, 90] width 18 height 11
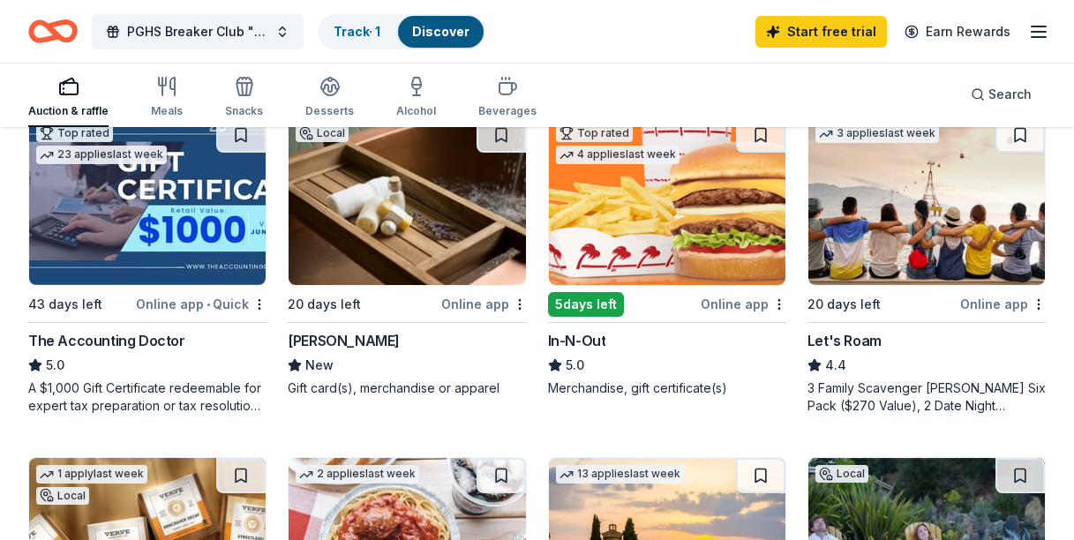
scroll to position [854, 0]
click at [726, 307] on div "Online app" at bounding box center [744, 304] width 86 height 22
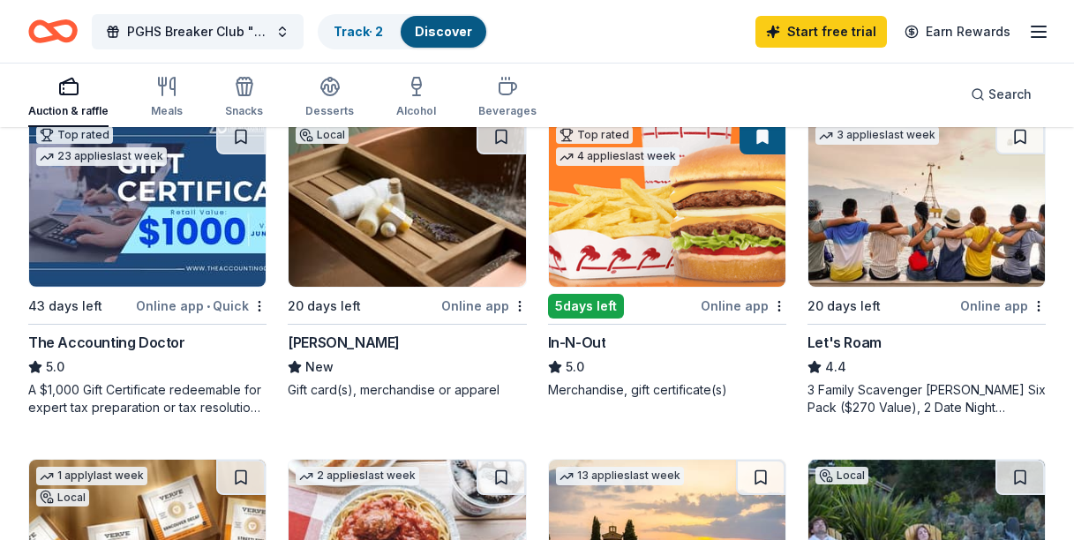
scroll to position [849, 0]
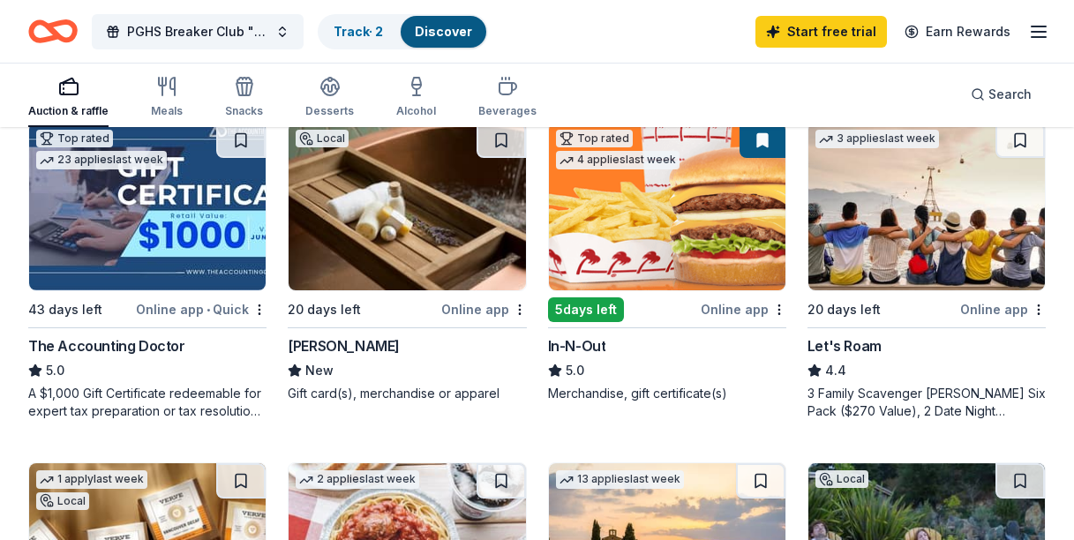
click at [762, 135] on button at bounding box center [763, 140] width 46 height 35
click at [758, 144] on button at bounding box center [763, 140] width 46 height 35
click at [765, 141] on button at bounding box center [763, 140] width 46 height 35
click at [734, 310] on div "Online app" at bounding box center [744, 309] width 86 height 22
click at [1041, 37] on line "button" at bounding box center [1039, 37] width 14 height 0
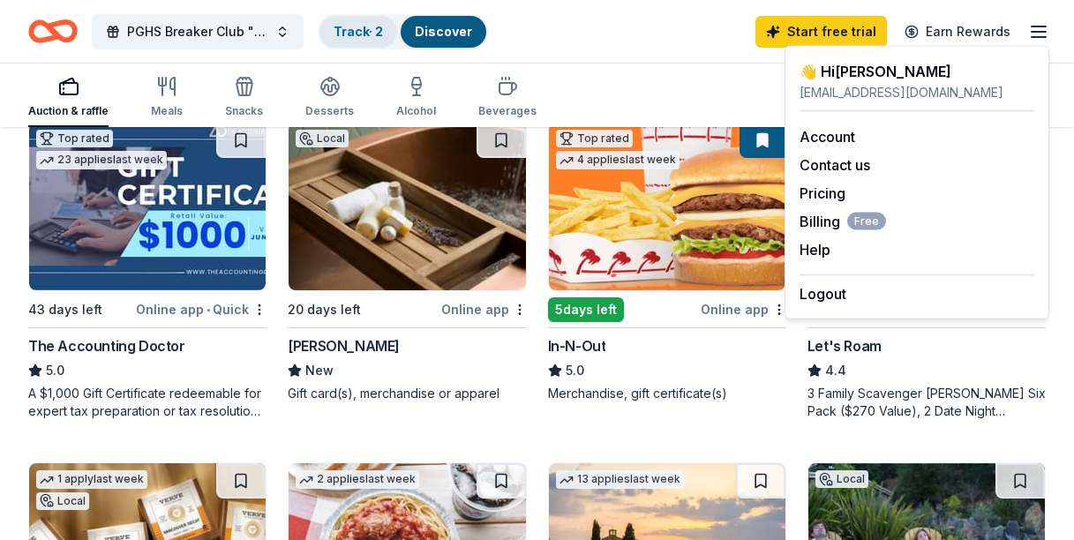
click at [367, 33] on link "Track · 2" at bounding box center [358, 31] width 49 height 15
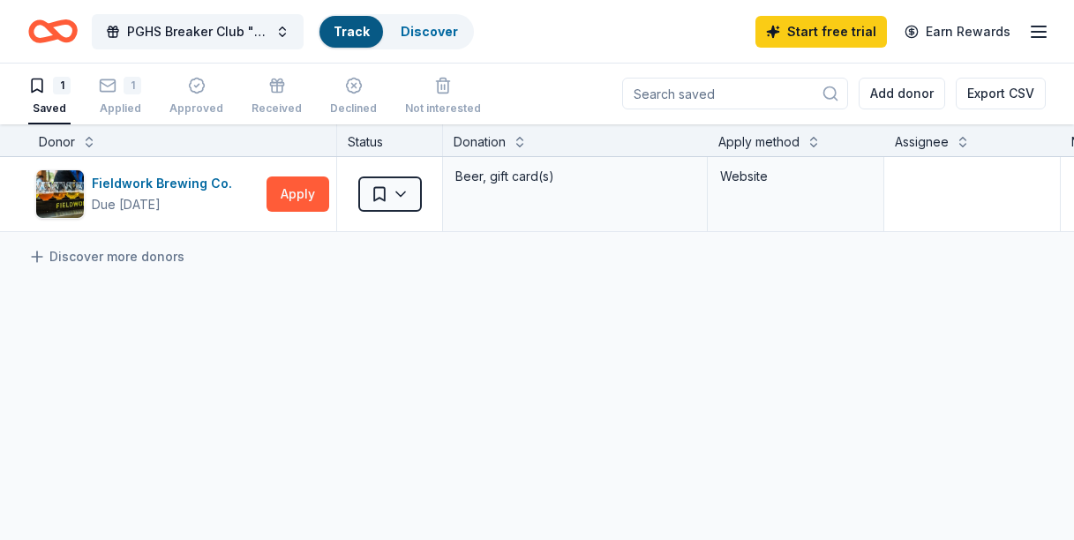
scroll to position [1, 0]
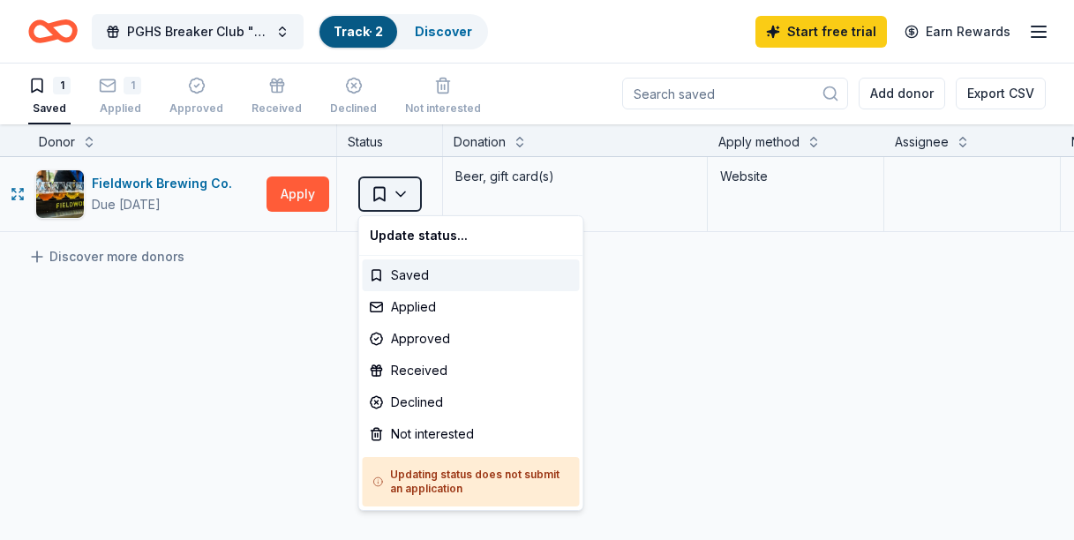
click at [401, 192] on html "PGHS Breaker Club "Shoe Dance" Fundraiser Track · 2 Discover Start free trial E…" at bounding box center [537, 269] width 1074 height 540
click at [411, 313] on div "Applied" at bounding box center [471, 307] width 217 height 32
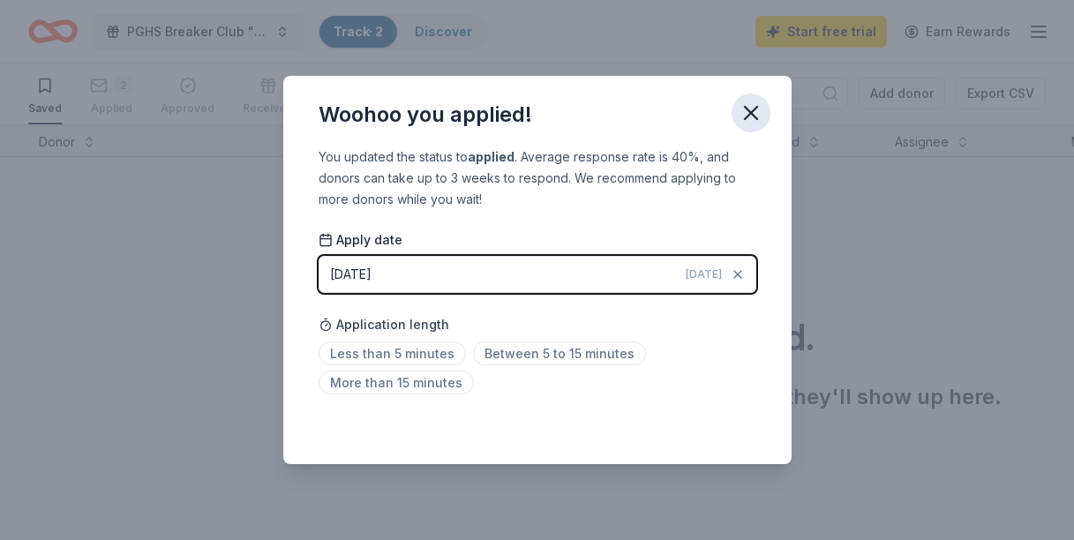
click at [749, 117] on icon "button" at bounding box center [751, 113] width 12 height 12
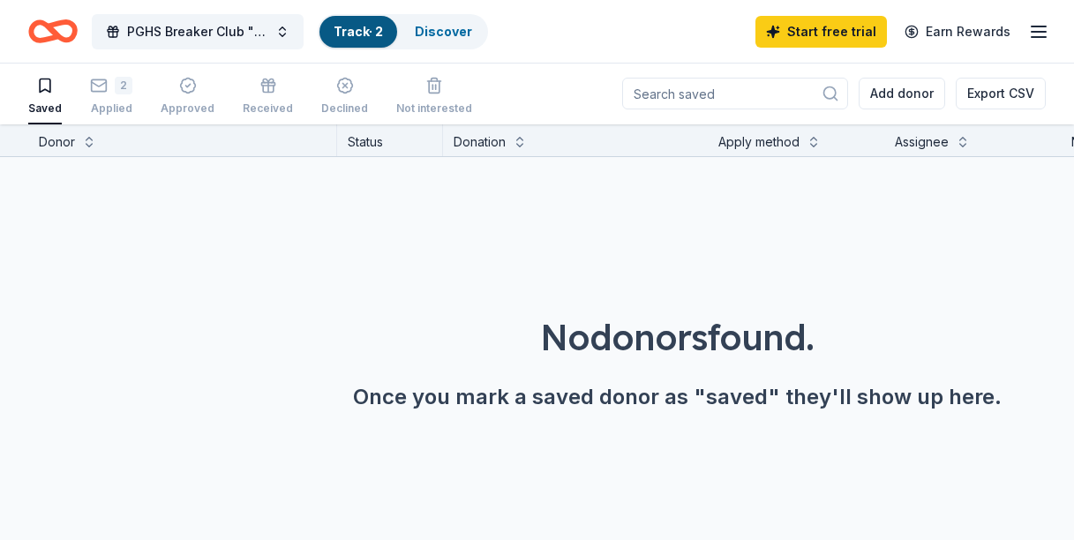
click at [41, 33] on icon "Home" at bounding box center [52, 31] width 49 height 41
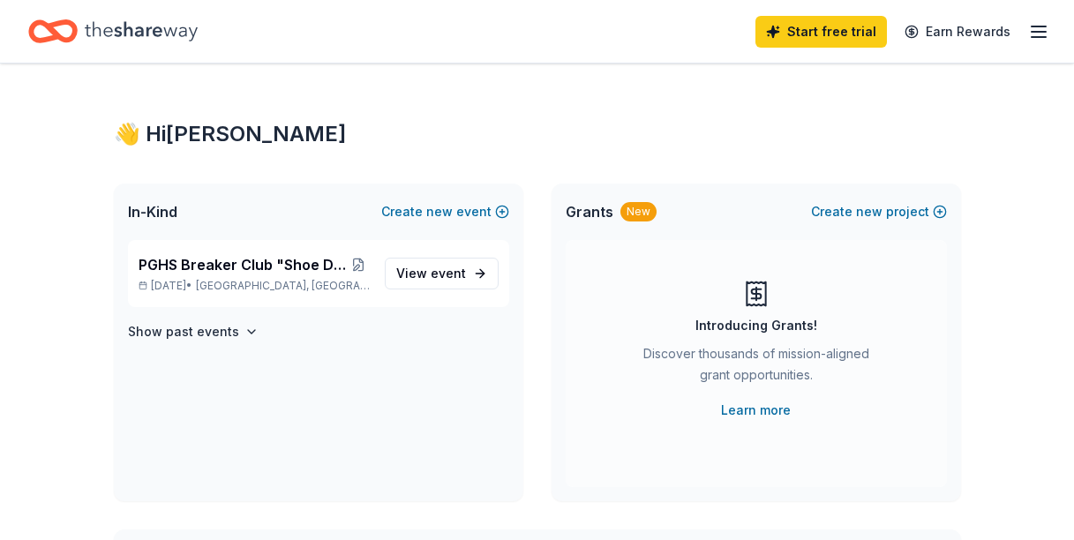
click at [1040, 37] on line "button" at bounding box center [1039, 37] width 14 height 0
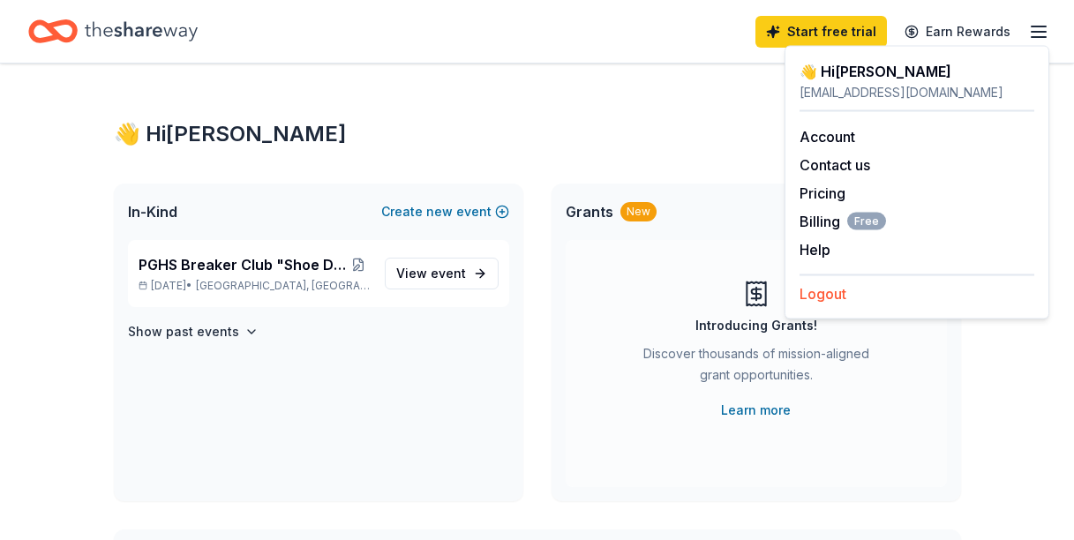
click at [823, 296] on button "Logout" at bounding box center [823, 293] width 47 height 21
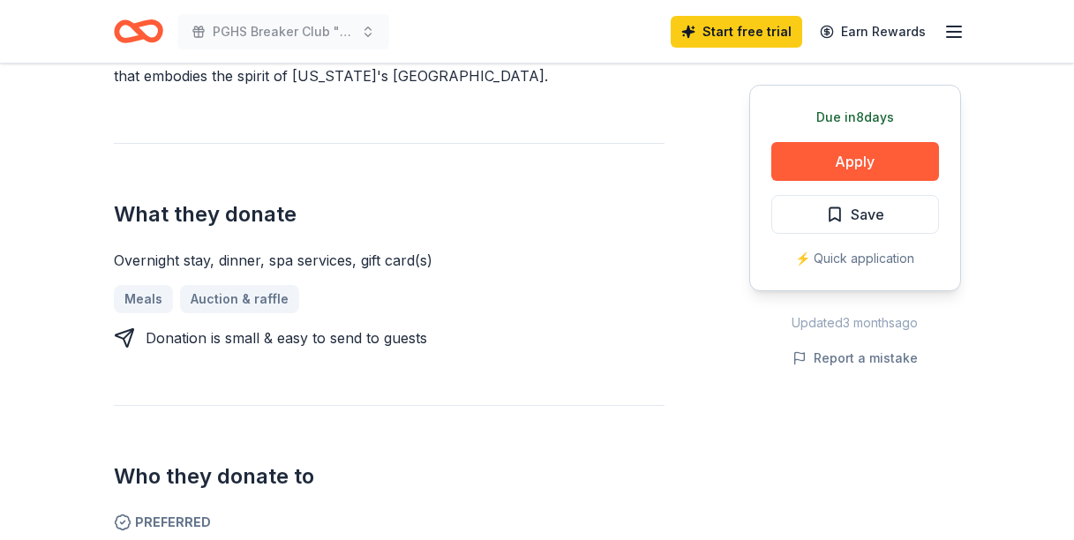
scroll to position [653, 0]
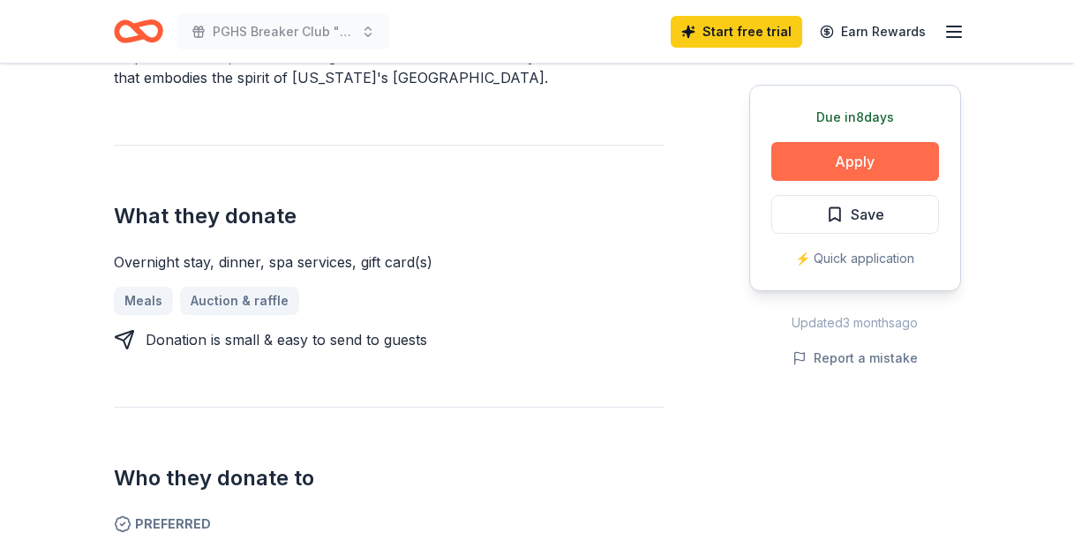
click at [861, 159] on button "Apply" at bounding box center [855, 161] width 168 height 39
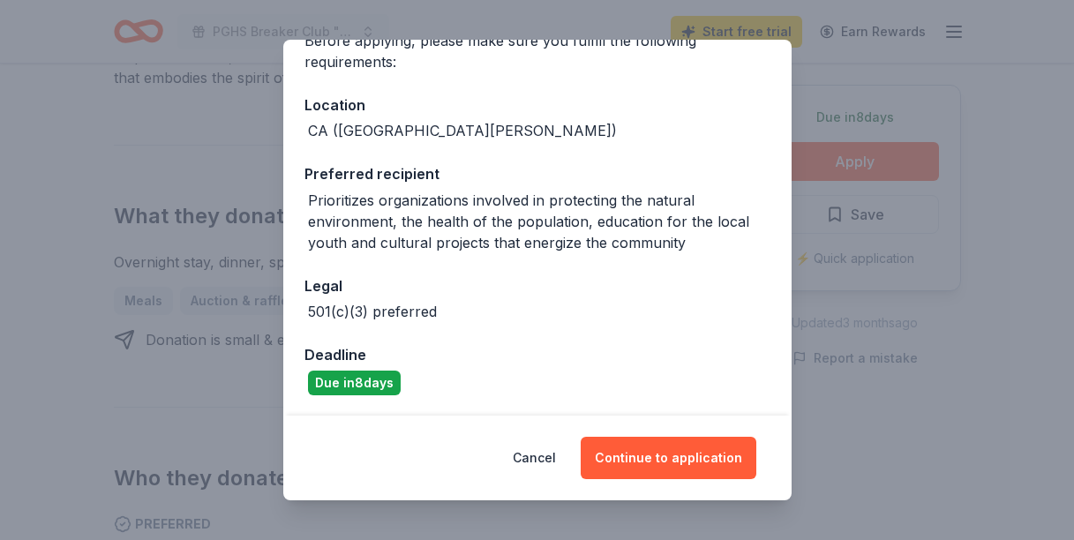
scroll to position [158, 0]
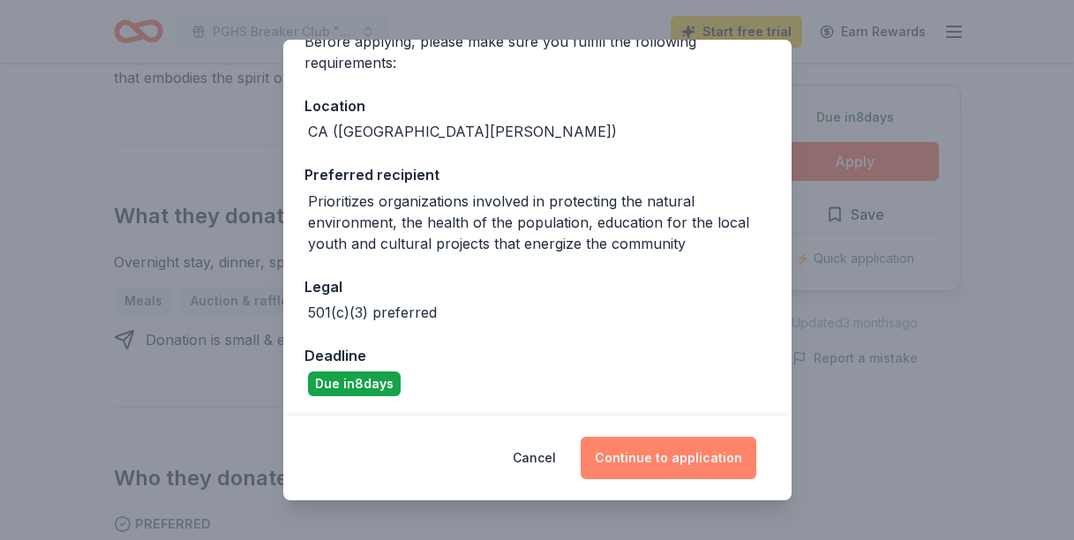
click at [670, 463] on button "Continue to application" at bounding box center [669, 458] width 176 height 42
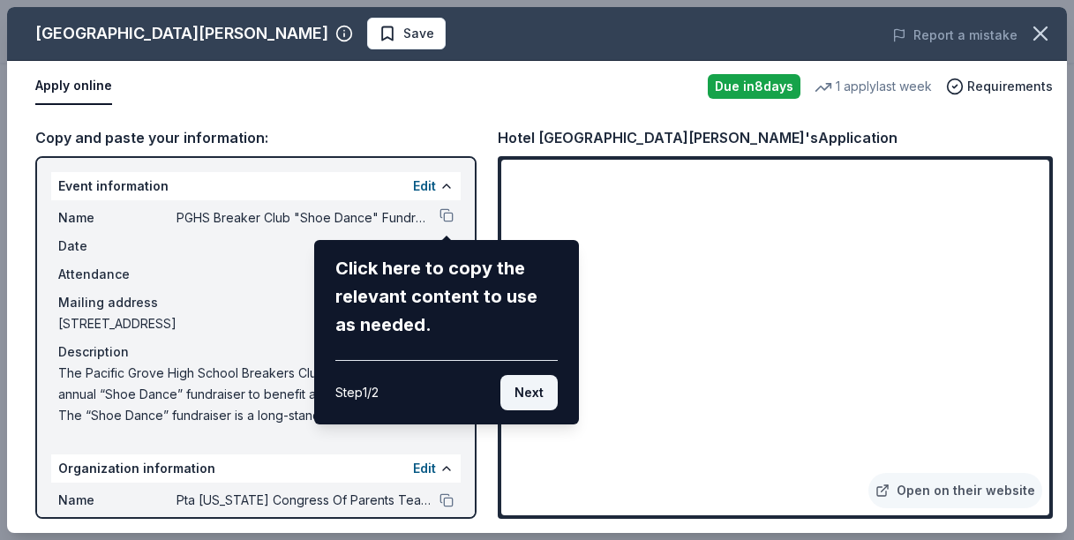
click at [524, 395] on button "Next" at bounding box center [528, 392] width 57 height 35
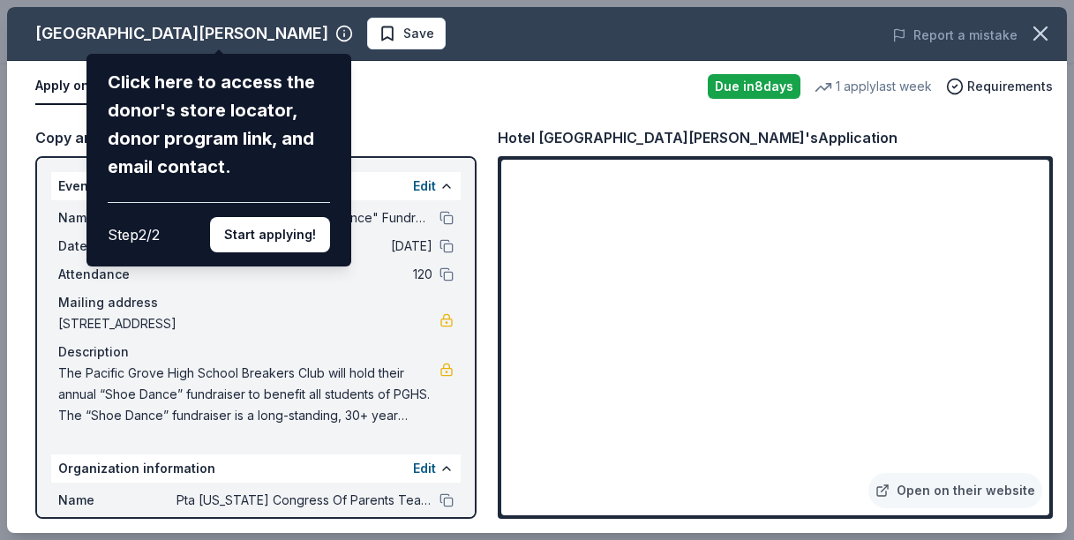
click at [403, 103] on div "Hotel San Luis Obispo Click here to access the donor's store locator, donor pro…" at bounding box center [537, 270] width 1060 height 526
click at [278, 217] on button "Start applying!" at bounding box center [270, 234] width 120 height 35
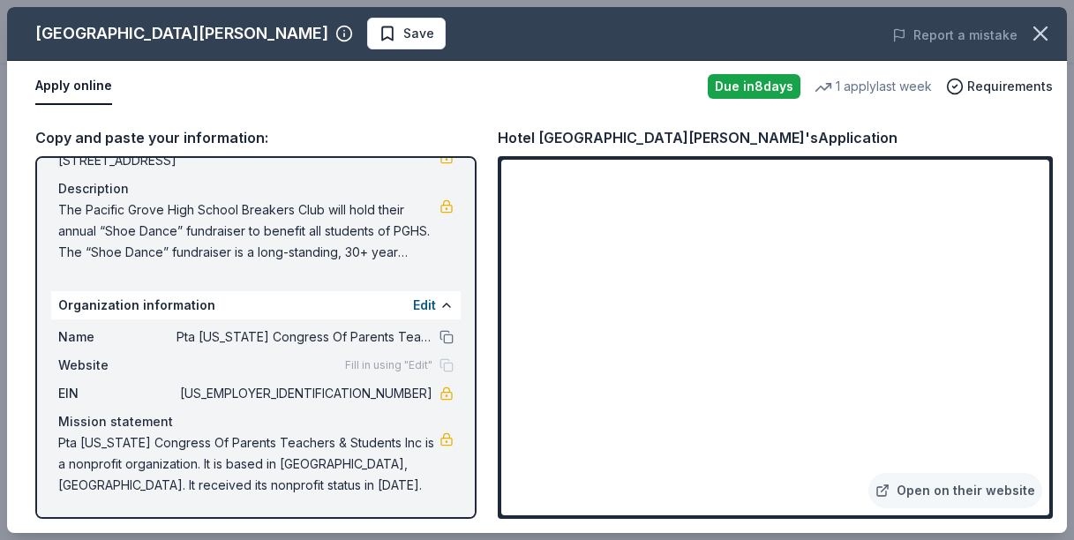
scroll to position [163, 0]
click at [1039, 32] on icon "button" at bounding box center [1041, 33] width 12 height 12
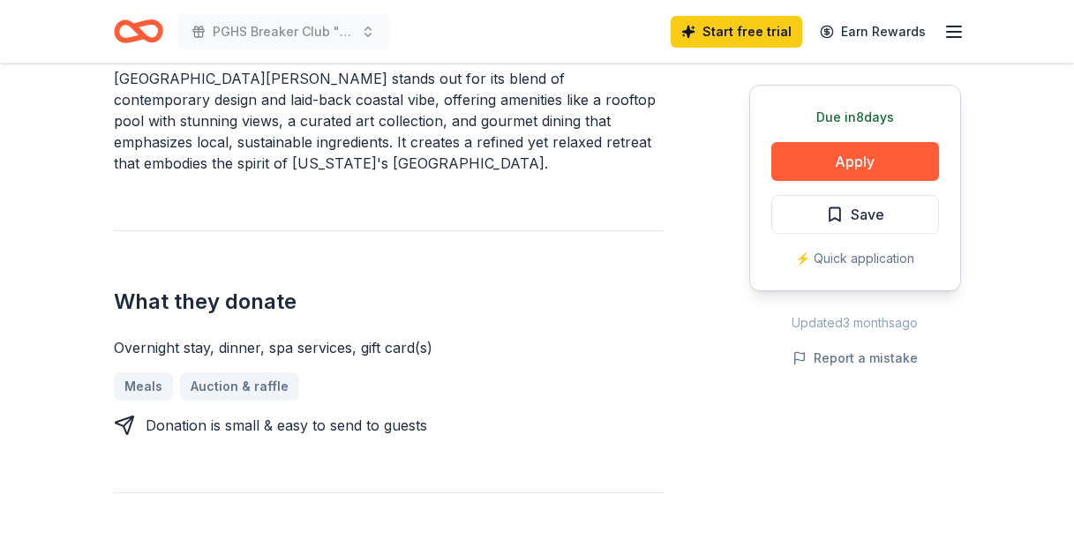
scroll to position [539, 0]
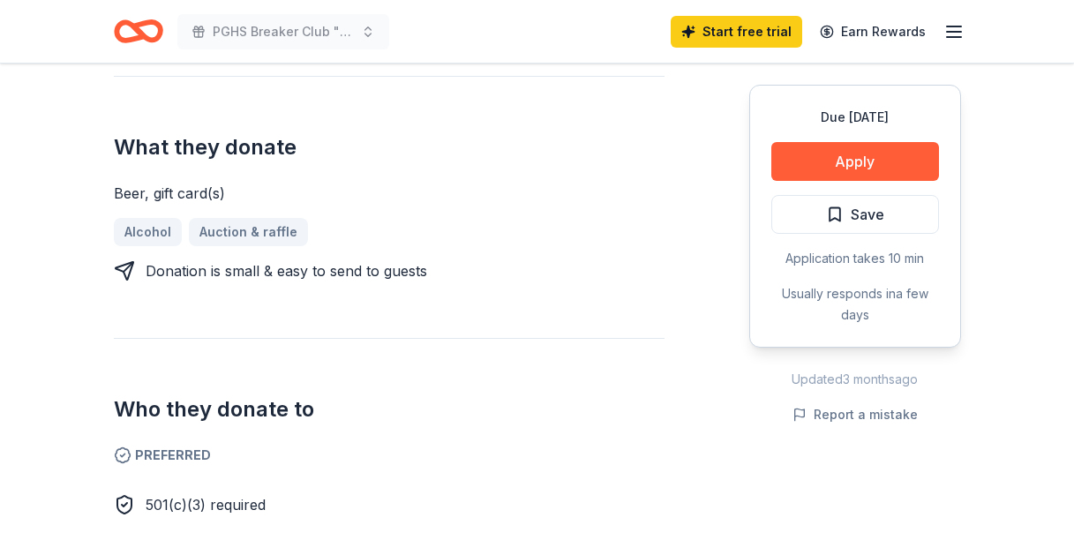
scroll to position [681, 0]
click at [850, 160] on button "Apply" at bounding box center [855, 161] width 168 height 39
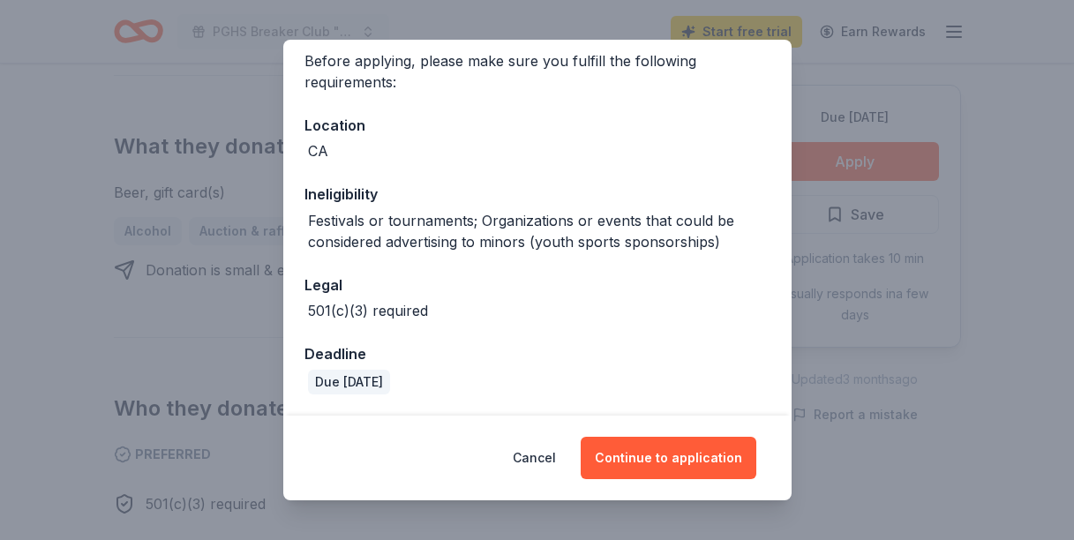
scroll to position [137, 0]
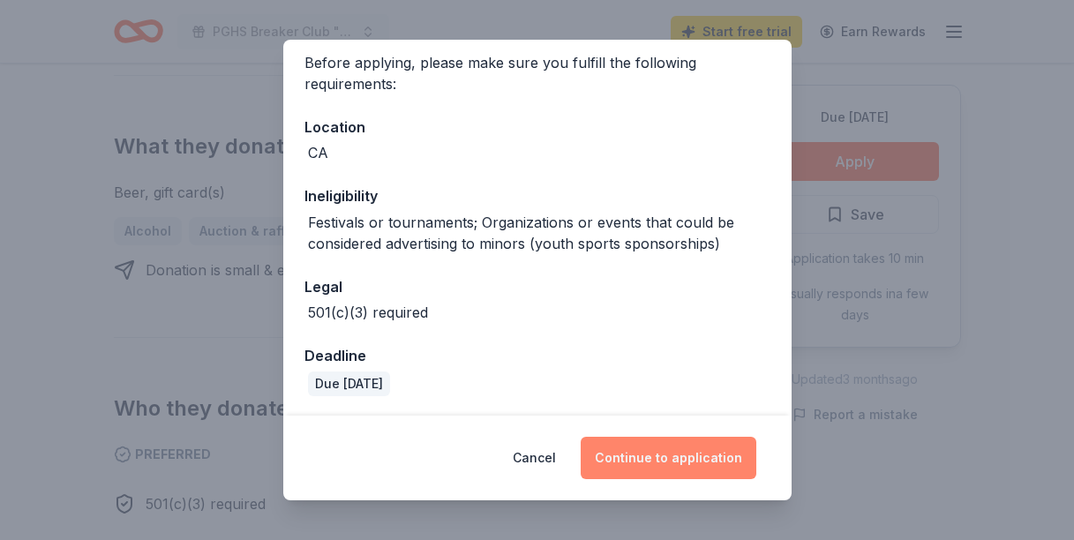
click at [681, 466] on button "Continue to application" at bounding box center [669, 458] width 176 height 42
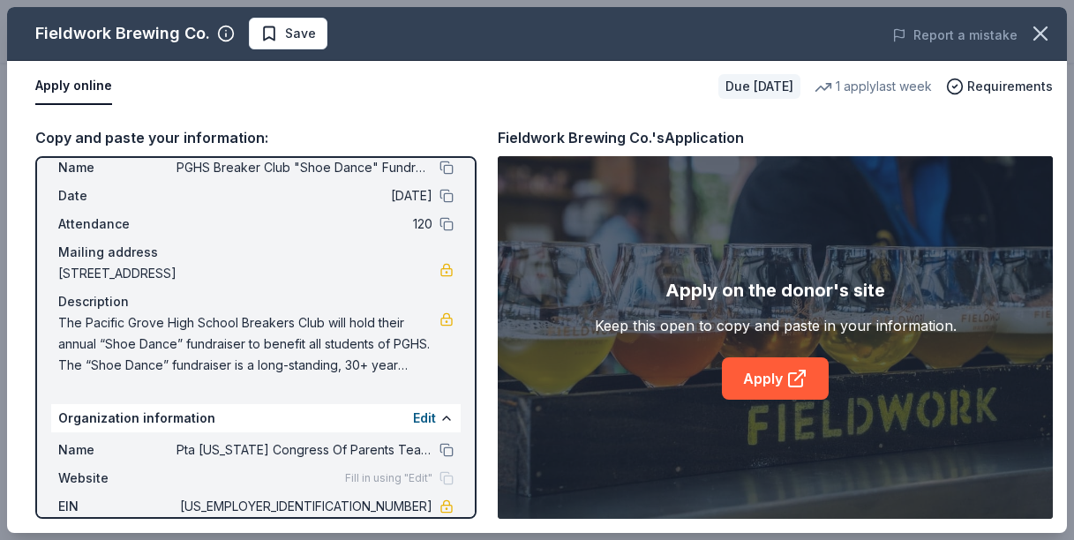
scroll to position [51, 0]
click at [768, 381] on link "Apply" at bounding box center [775, 378] width 107 height 42
click at [269, 34] on span "Save" at bounding box center [288, 33] width 56 height 21
click at [1042, 33] on icon "button" at bounding box center [1041, 33] width 12 height 12
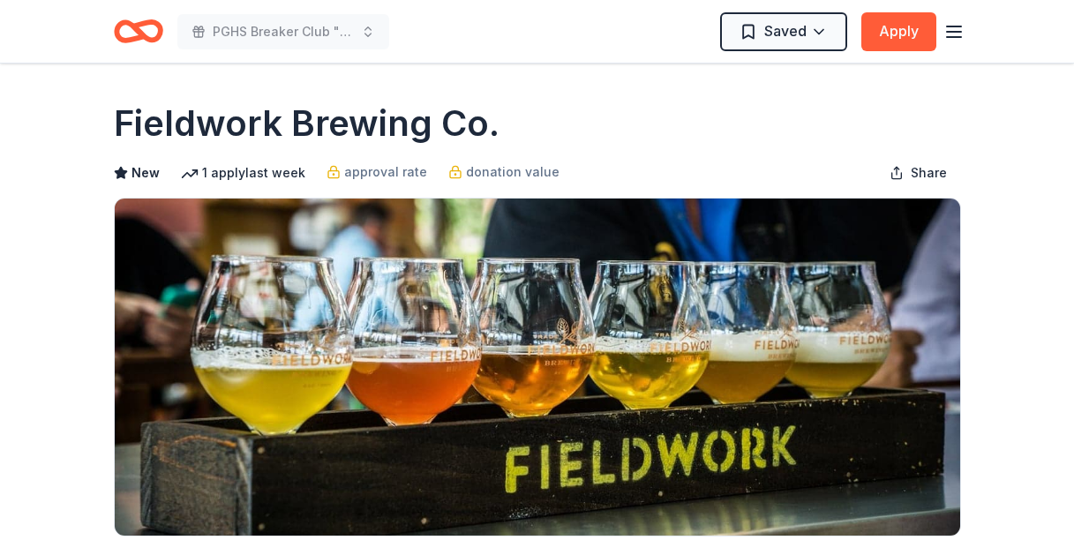
scroll to position [0, 0]
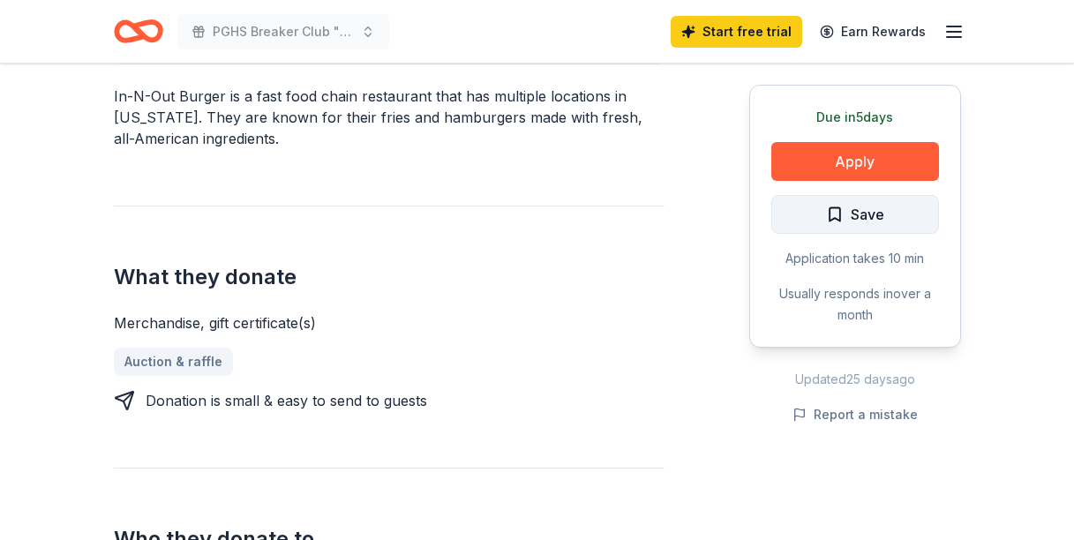
scroll to position [583, 0]
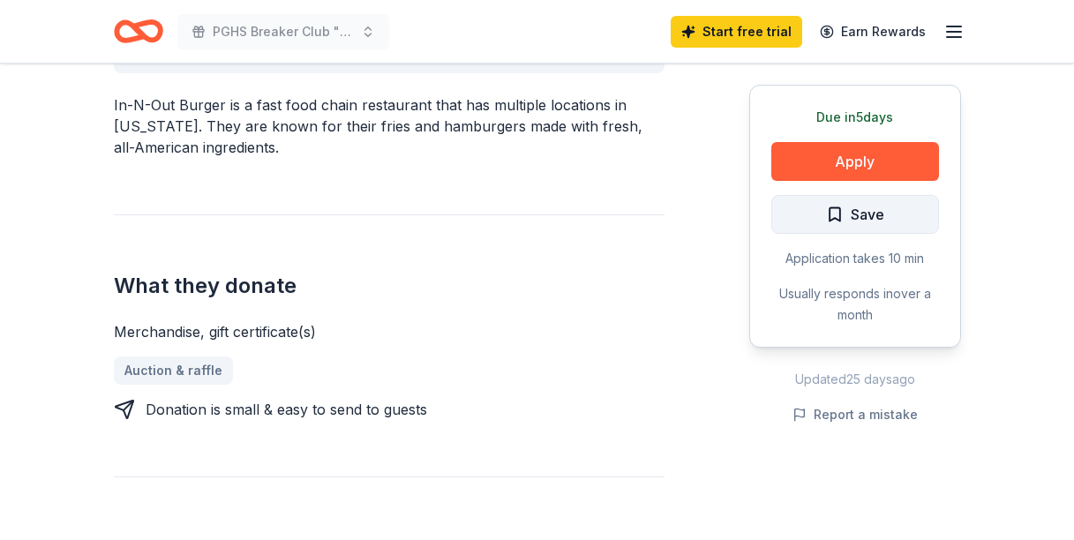
click at [834, 214] on span "Save" at bounding box center [855, 214] width 58 height 23
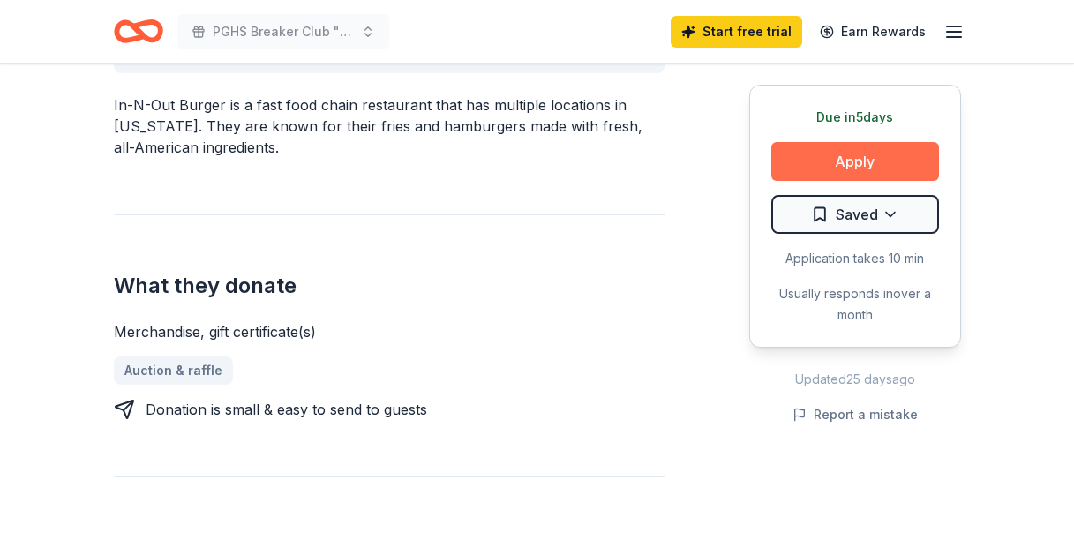
click at [858, 161] on button "Apply" at bounding box center [855, 161] width 168 height 39
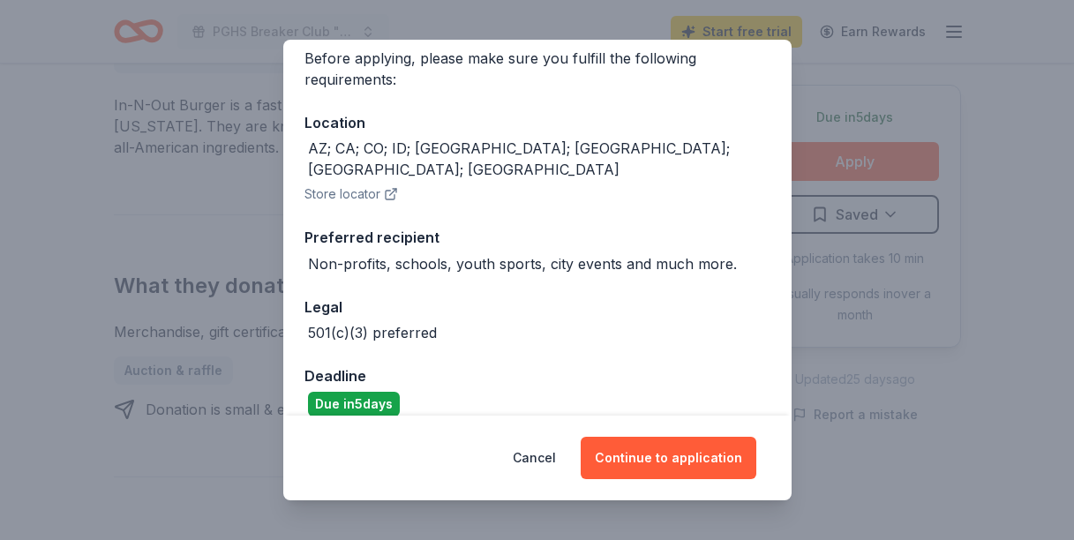
scroll to position [140, 0]
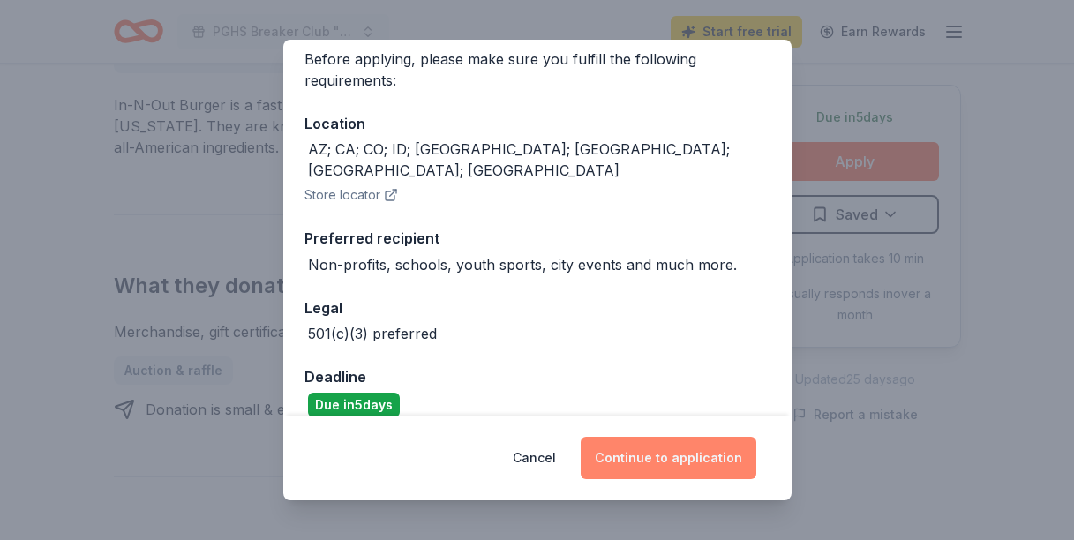
click at [671, 462] on button "Continue to application" at bounding box center [669, 458] width 176 height 42
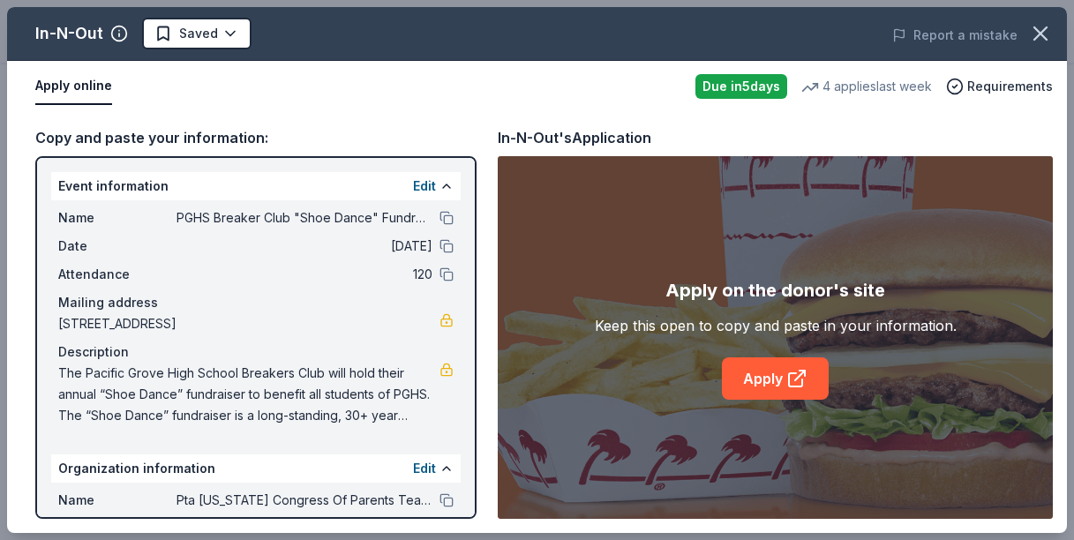
scroll to position [71, 0]
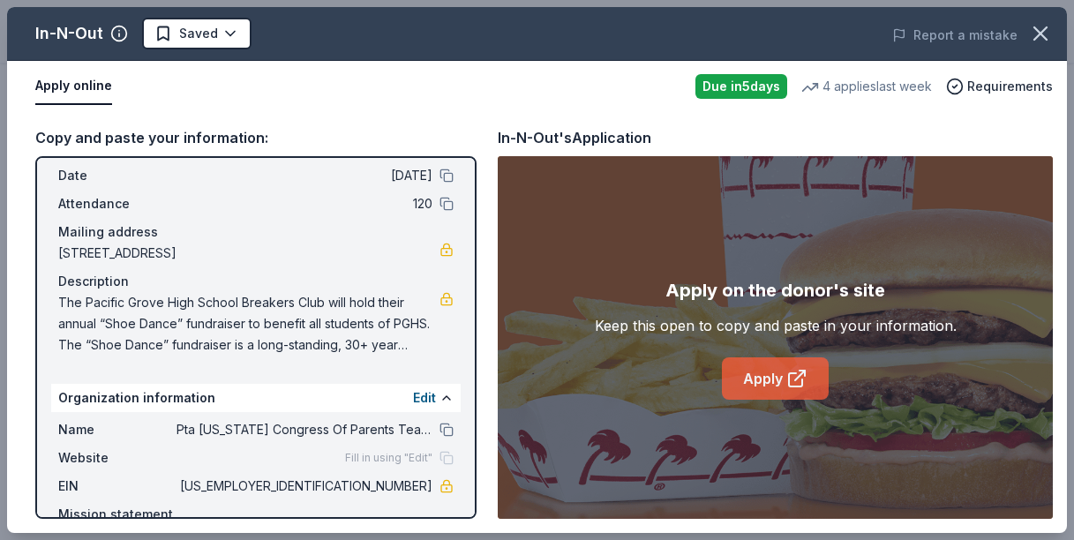
click at [767, 378] on link "Apply" at bounding box center [775, 378] width 107 height 42
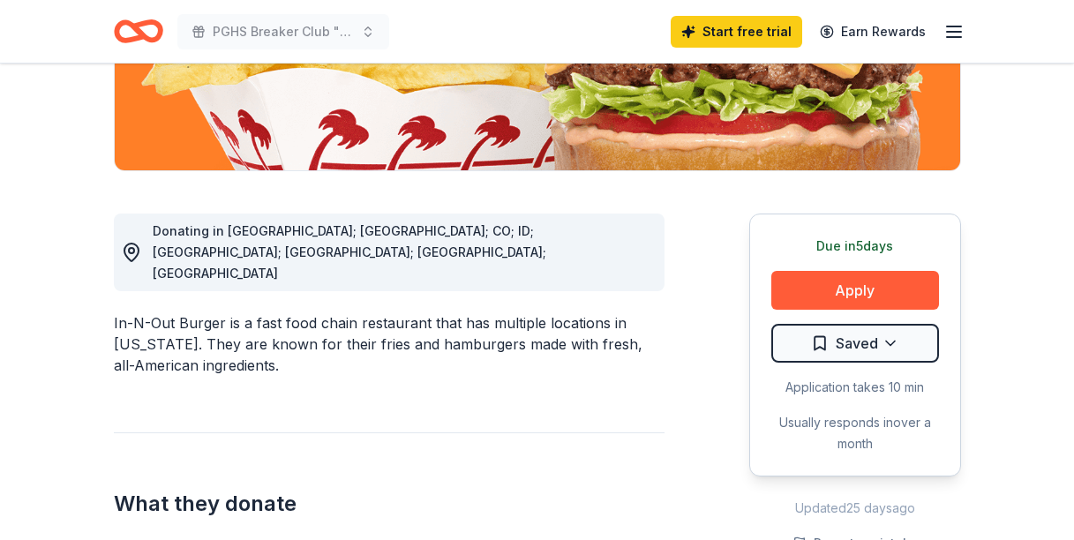
scroll to position [387, 0]
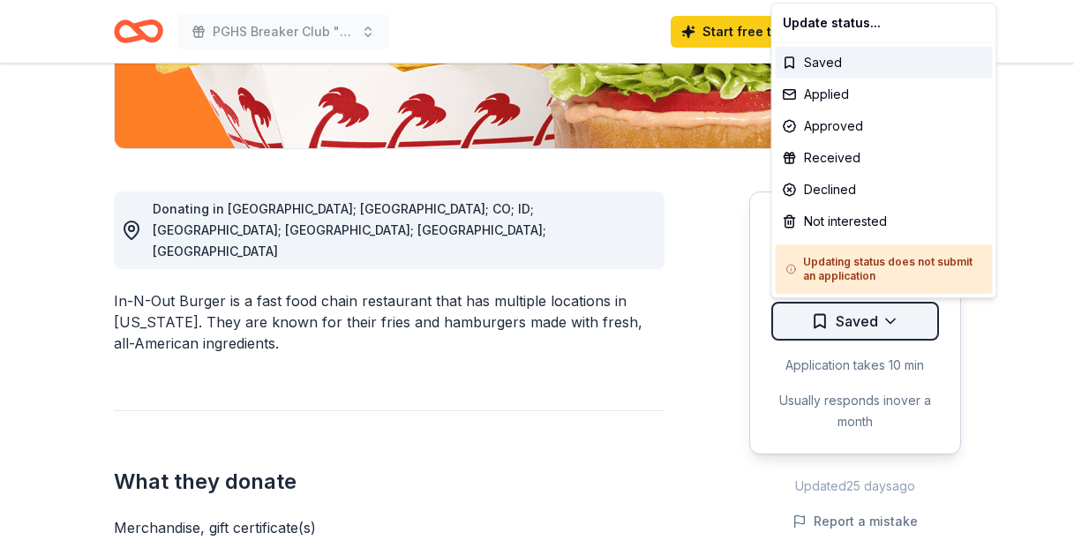
click at [827, 98] on div "Applied" at bounding box center [884, 95] width 217 height 32
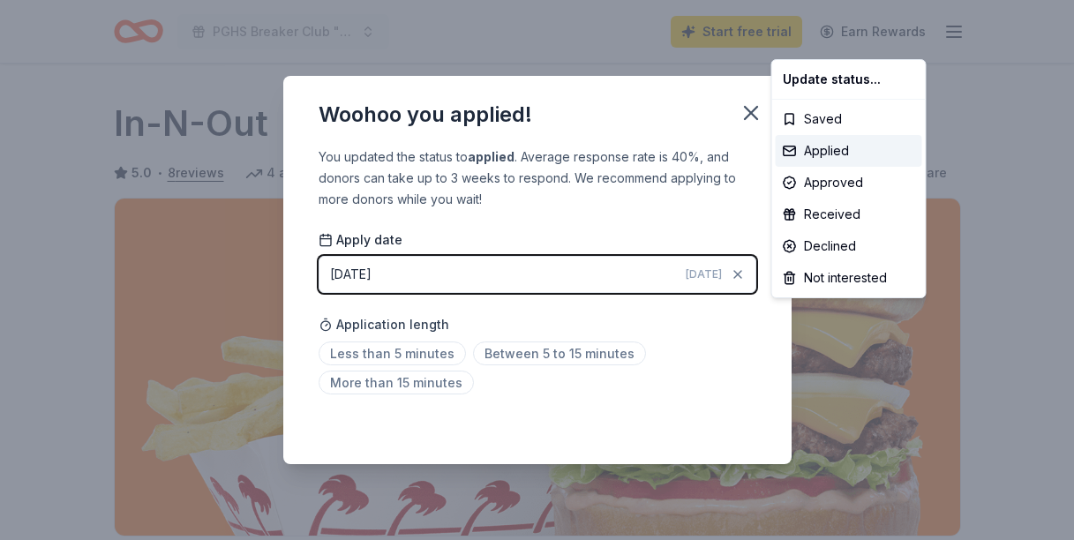
click at [749, 111] on html "PGHS Breaker Club "Shoe Dance" Fundraiser Start free trial Earn Rewards Due [DA…" at bounding box center [537, 270] width 1074 height 540
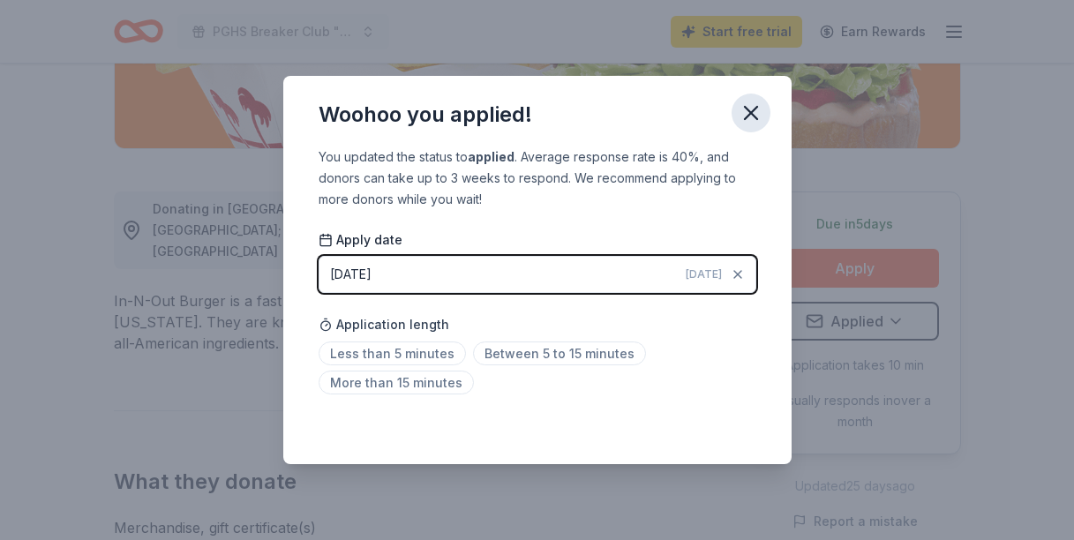
click at [751, 117] on icon "button" at bounding box center [751, 113] width 25 height 25
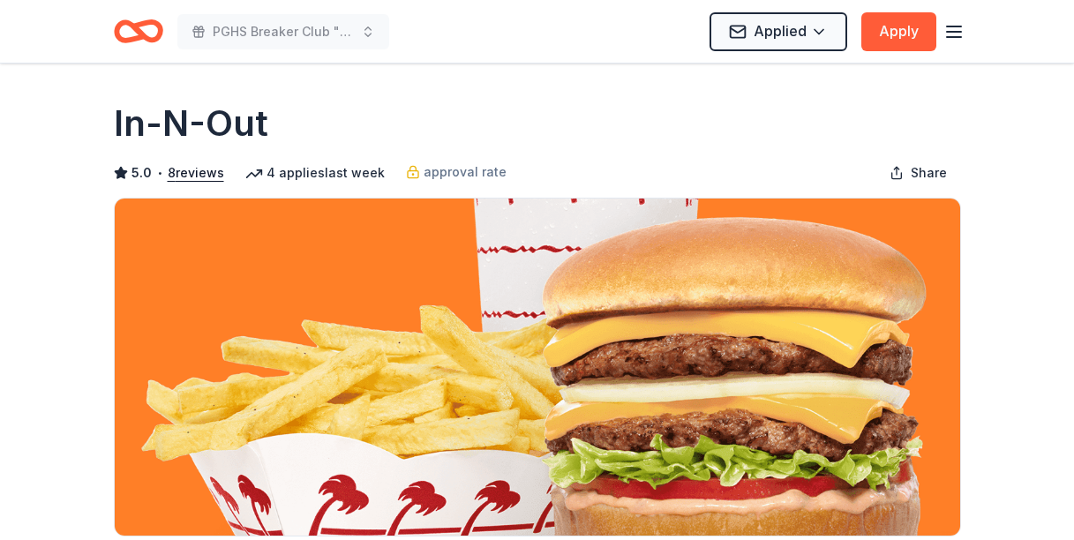
scroll to position [0, 0]
click at [824, 30] on html "PGHS Breaker Club "Shoe Dance" Fundraiser Applied Apply Due [DATE] Share In-N-O…" at bounding box center [537, 270] width 1074 height 540
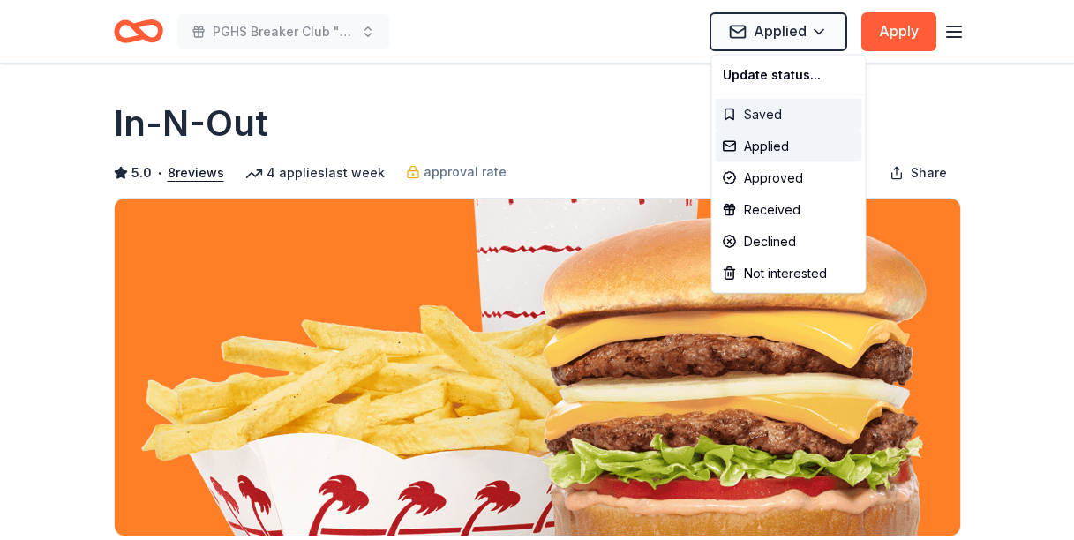
click at [763, 117] on div "Saved" at bounding box center [789, 115] width 147 height 32
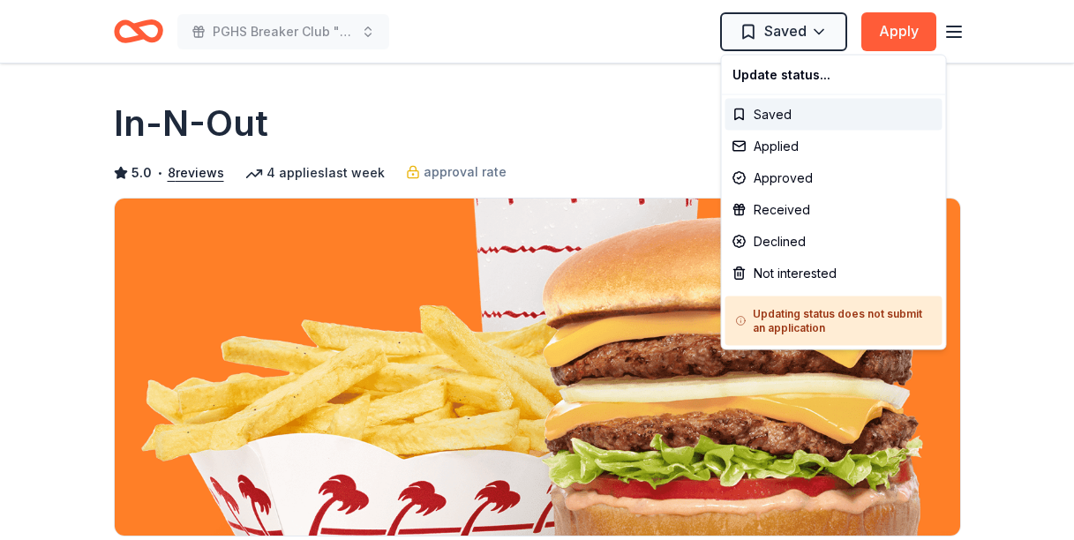
click at [554, 117] on html "PGHS Breaker Club "Shoe Dance" Fundraiser Saved Apply Due [DATE] Share In-N-Out…" at bounding box center [537, 270] width 1074 height 540
click at [817, 32] on html "PGHS Breaker Club "Shoe Dance" Fundraiser Saved Apply Due [DATE] Share In-N-Out…" at bounding box center [537, 270] width 1074 height 540
click at [758, 150] on div "Applied" at bounding box center [834, 147] width 217 height 32
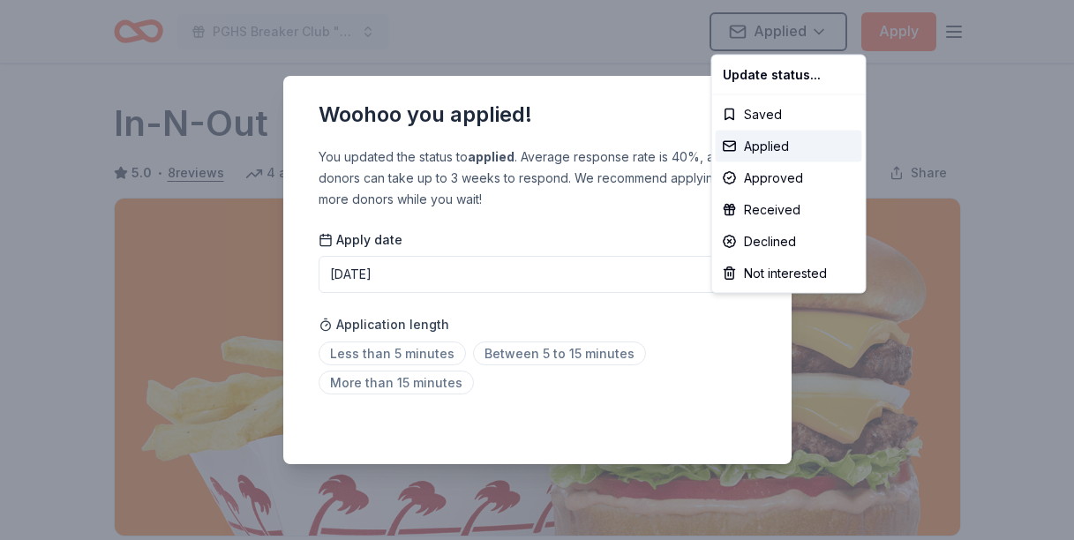
click at [605, 78] on html "PGHS Breaker Club "Shoe Dance" Fundraiser Applied Apply Due [DATE] Share In-N-O…" at bounding box center [537, 270] width 1074 height 540
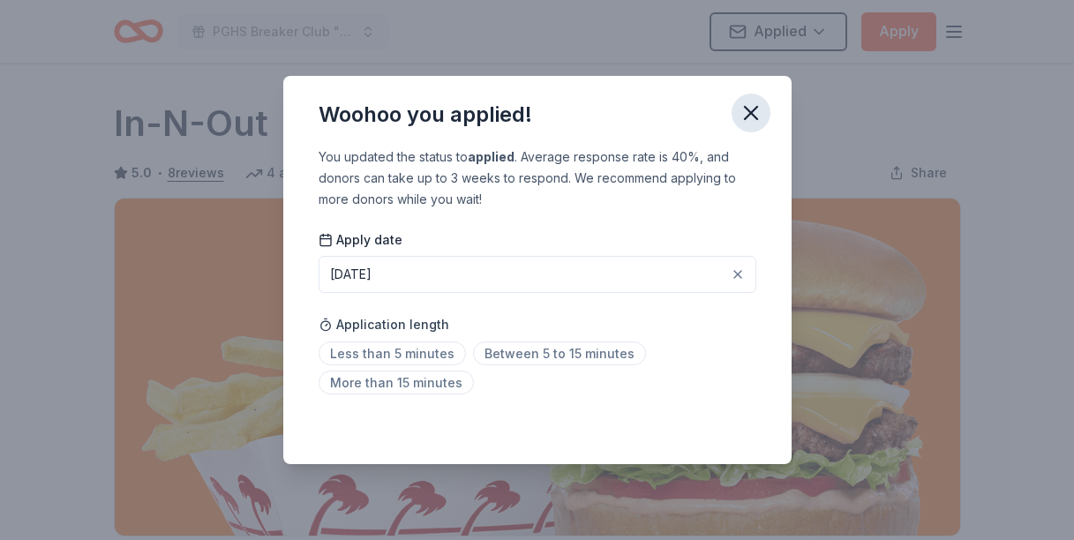
click at [750, 115] on icon "button" at bounding box center [751, 113] width 12 height 12
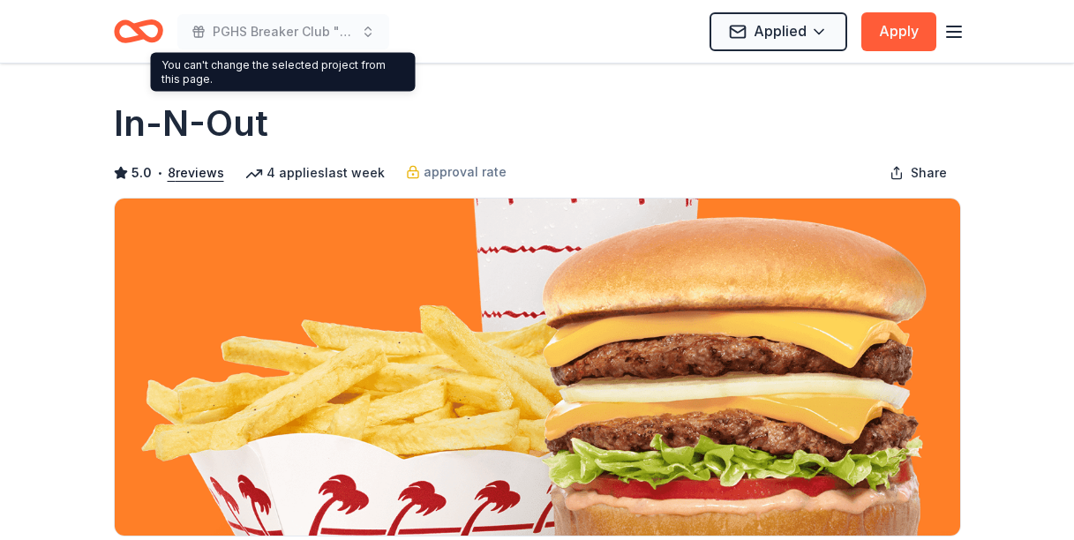
click at [270, 32] on span "PGHS Breaker Club "Shoe Dance" Fundraiser" at bounding box center [283, 31] width 141 height 21
